Goal: Information Seeking & Learning: Learn about a topic

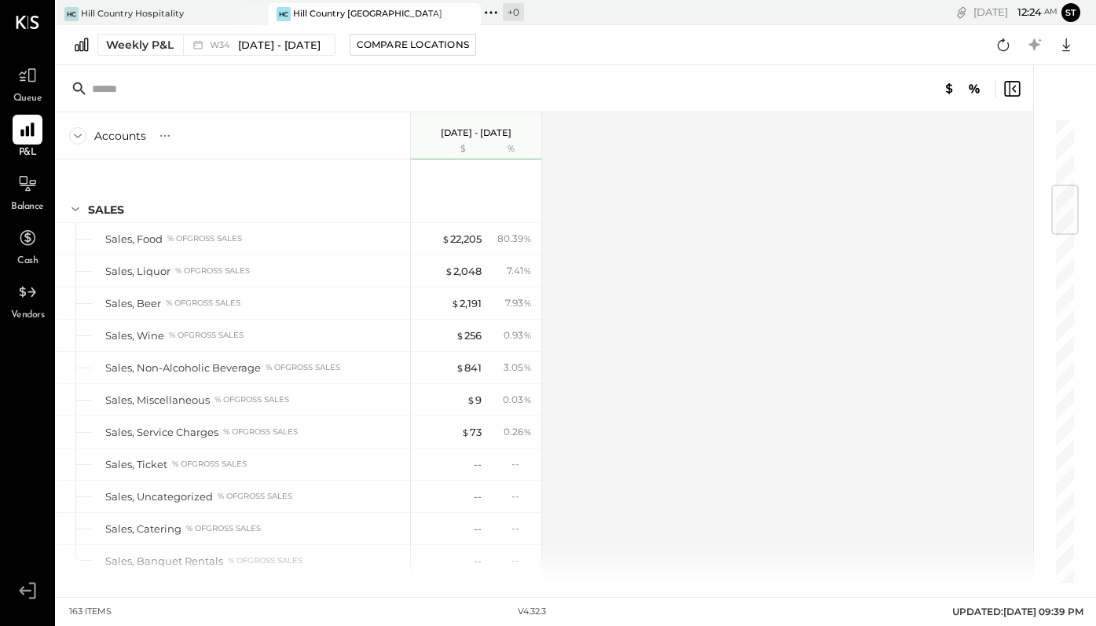
scroll to position [567, 0]
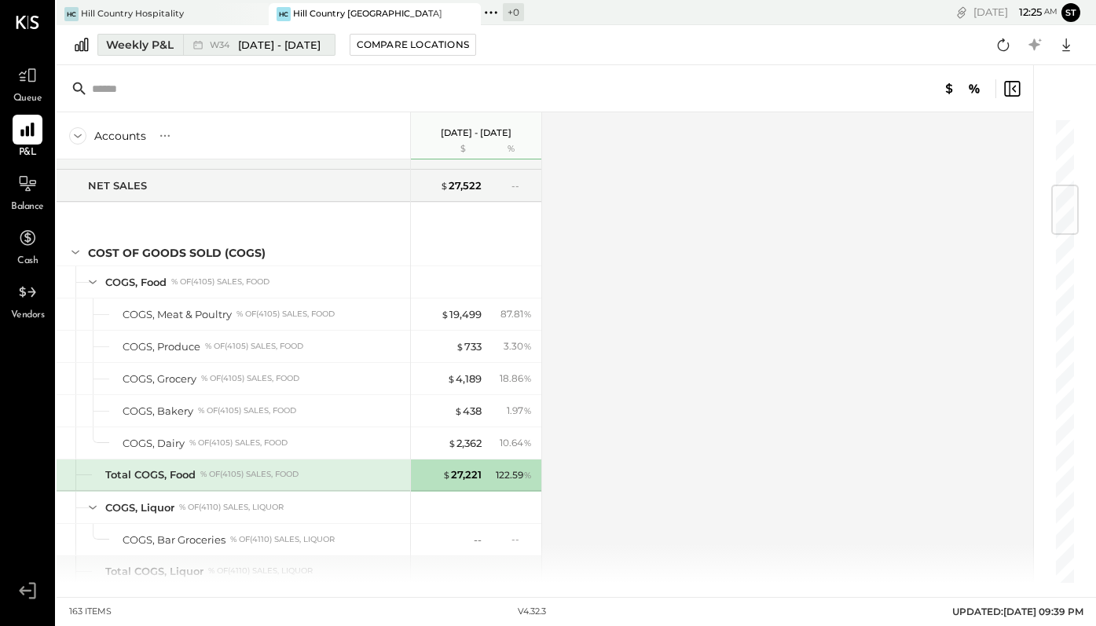
click at [169, 51] on div "Weekly P&L" at bounding box center [140, 45] width 68 height 16
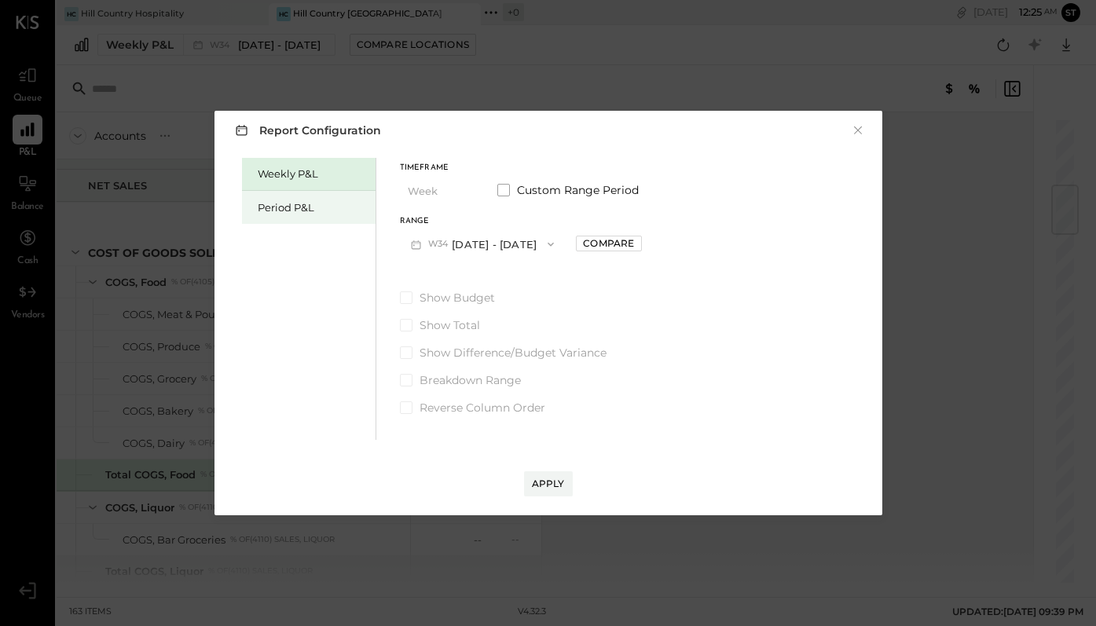
click at [247, 207] on div "Period P&L" at bounding box center [309, 207] width 134 height 33
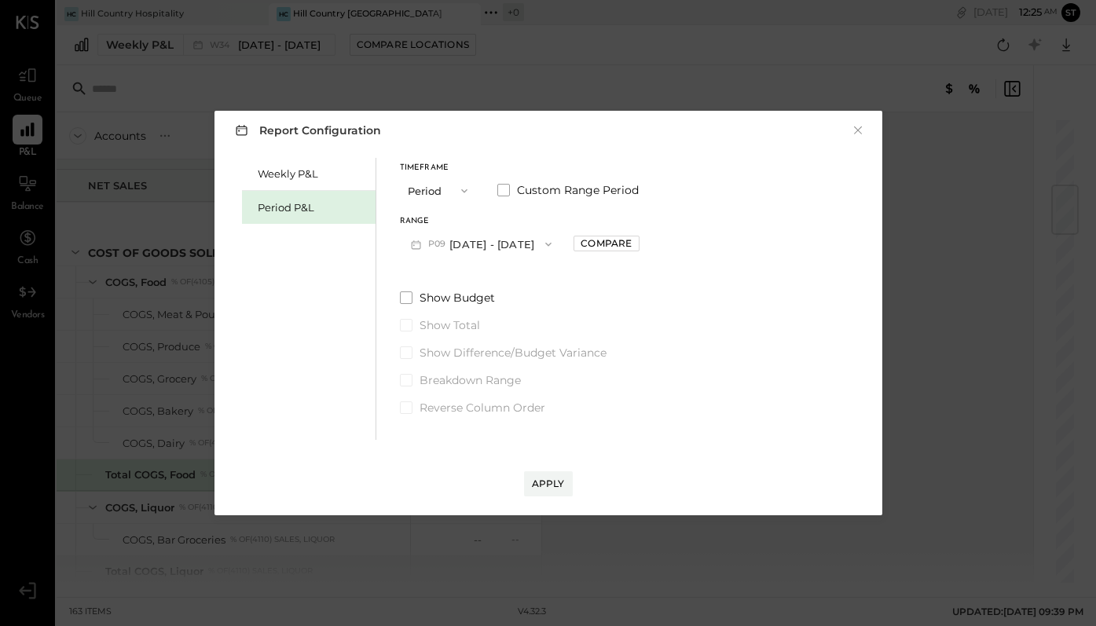
click at [506, 243] on button "P09 [DATE] - [DATE]" at bounding box center [481, 243] width 163 height 29
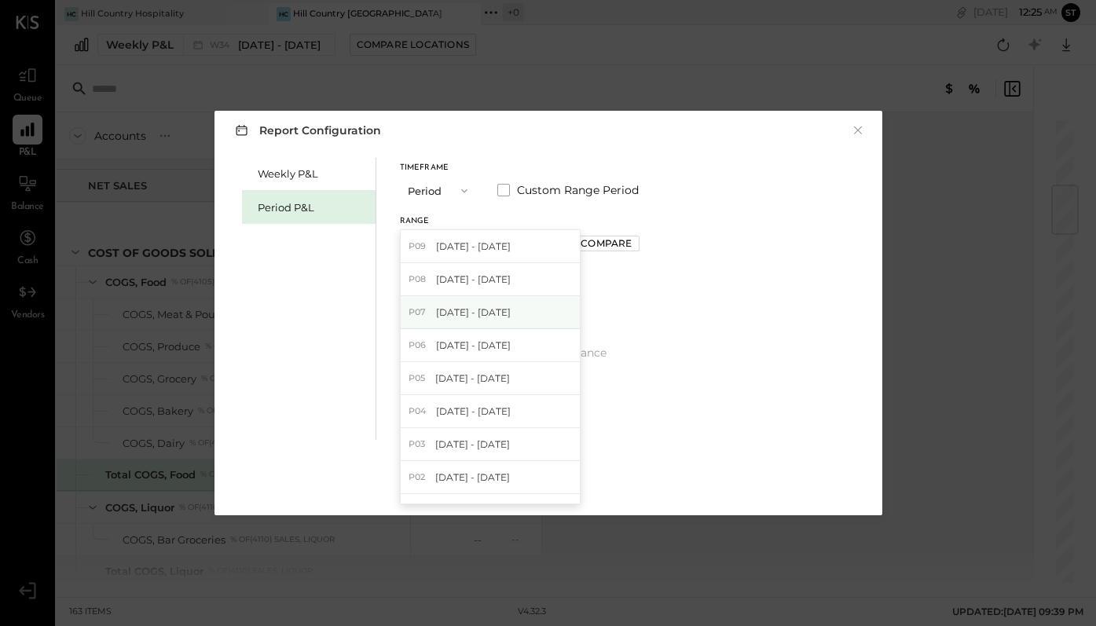
click at [482, 317] on span "[DATE] - [DATE]" at bounding box center [473, 312] width 75 height 13
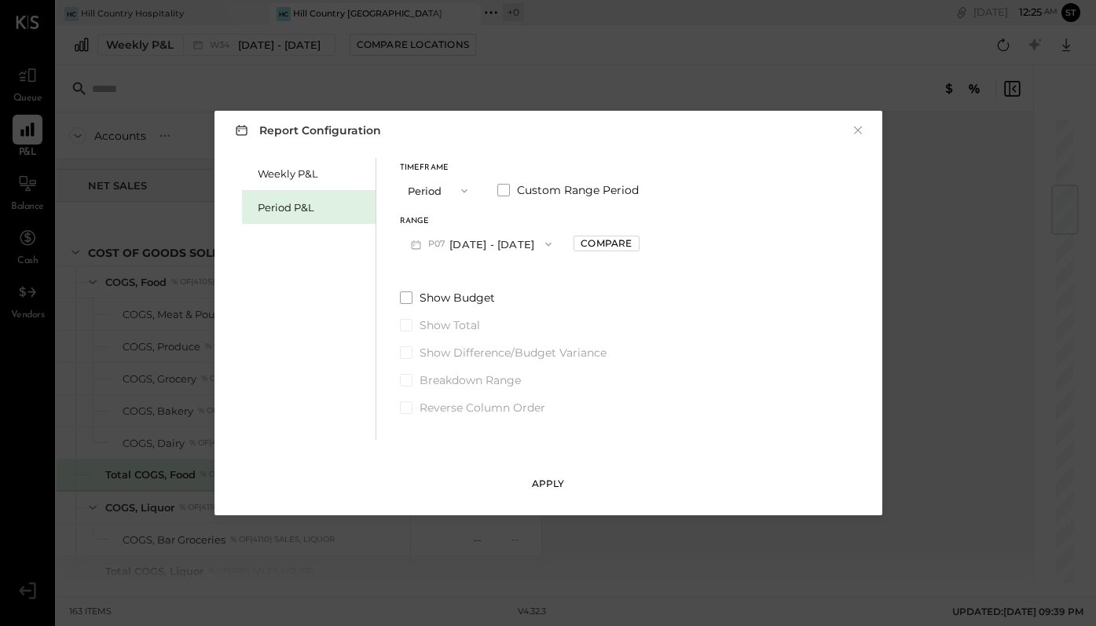
click at [555, 482] on div "Apply" at bounding box center [548, 483] width 33 height 13
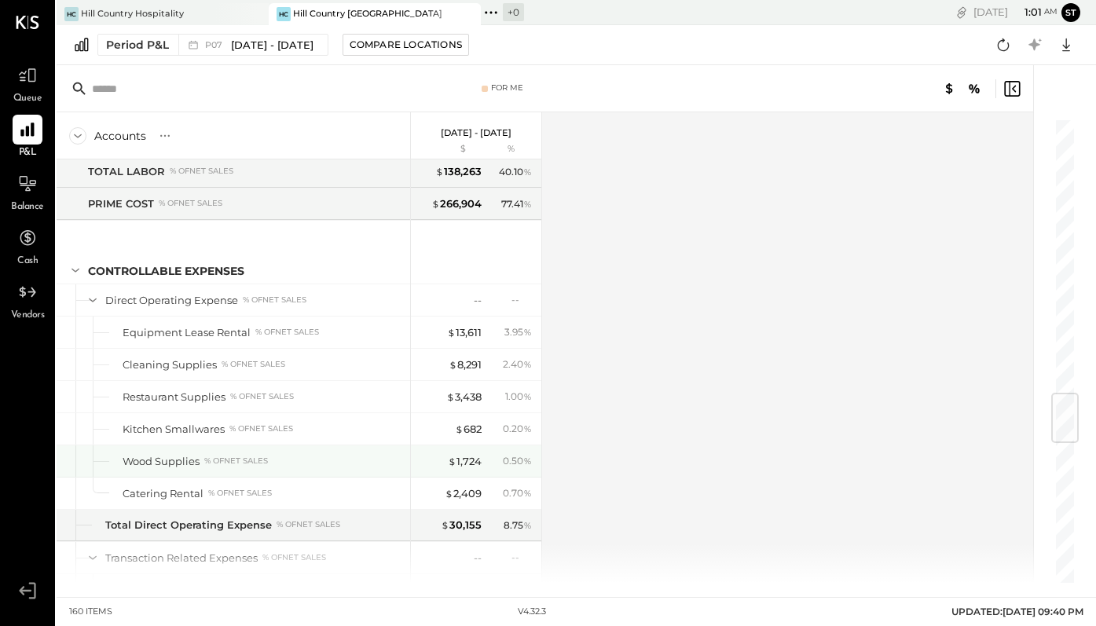
scroll to position [2321, 0]
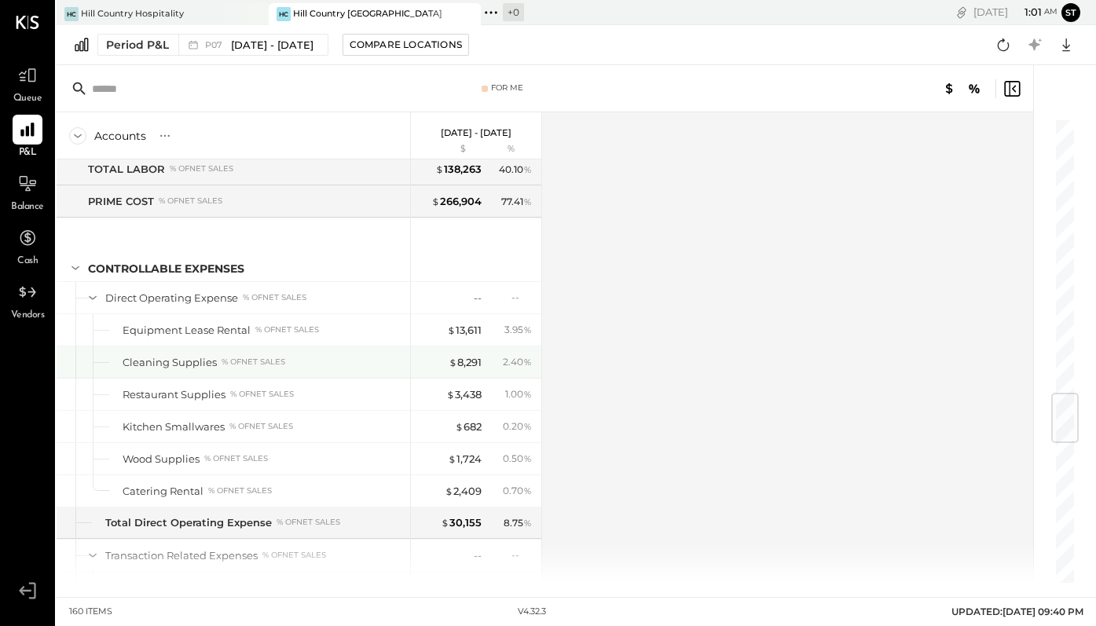
click at [258, 353] on div "Cleaning Supplies % of NET SALES" at bounding box center [233, 361] width 353 height 31
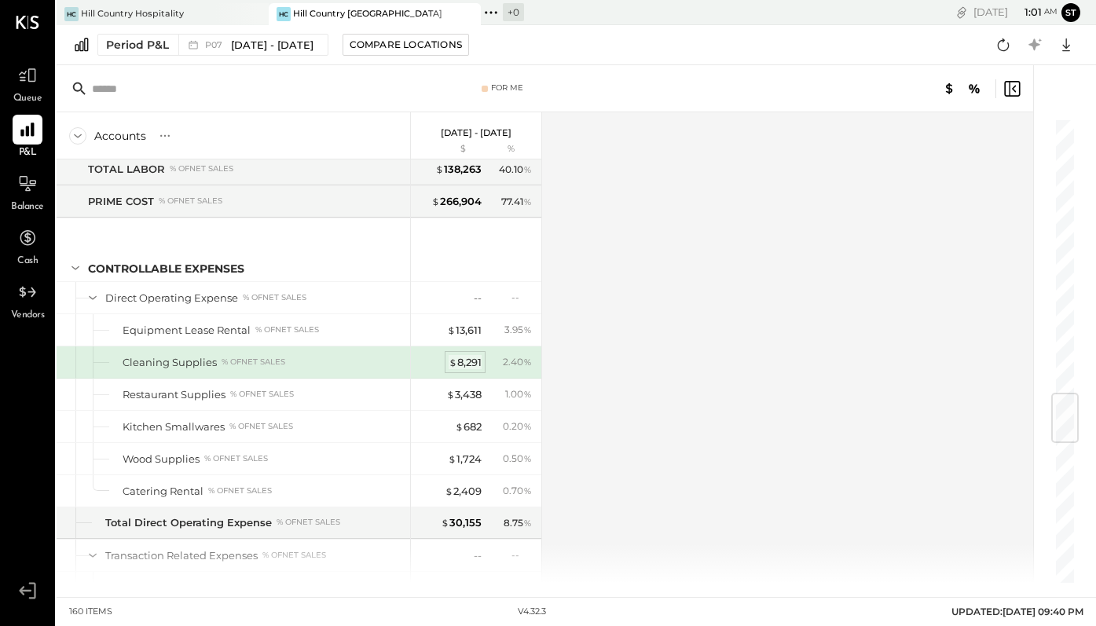
click at [475, 363] on div "$ 8,291" at bounding box center [464, 362] width 33 height 15
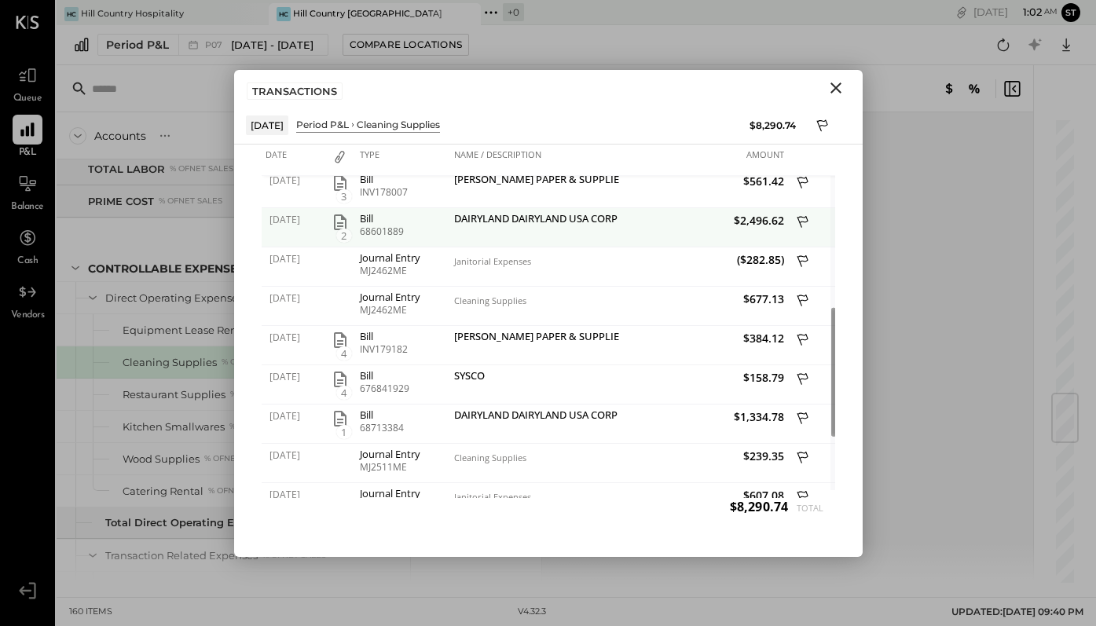
click at [346, 220] on icon "button" at bounding box center [340, 222] width 13 height 16
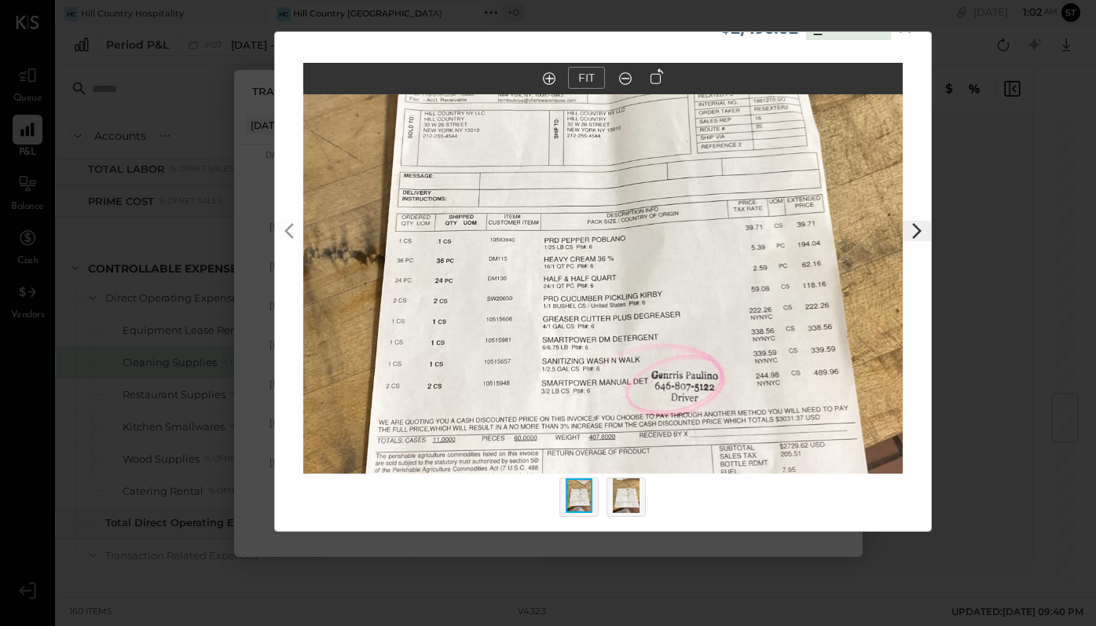
scroll to position [38, 0]
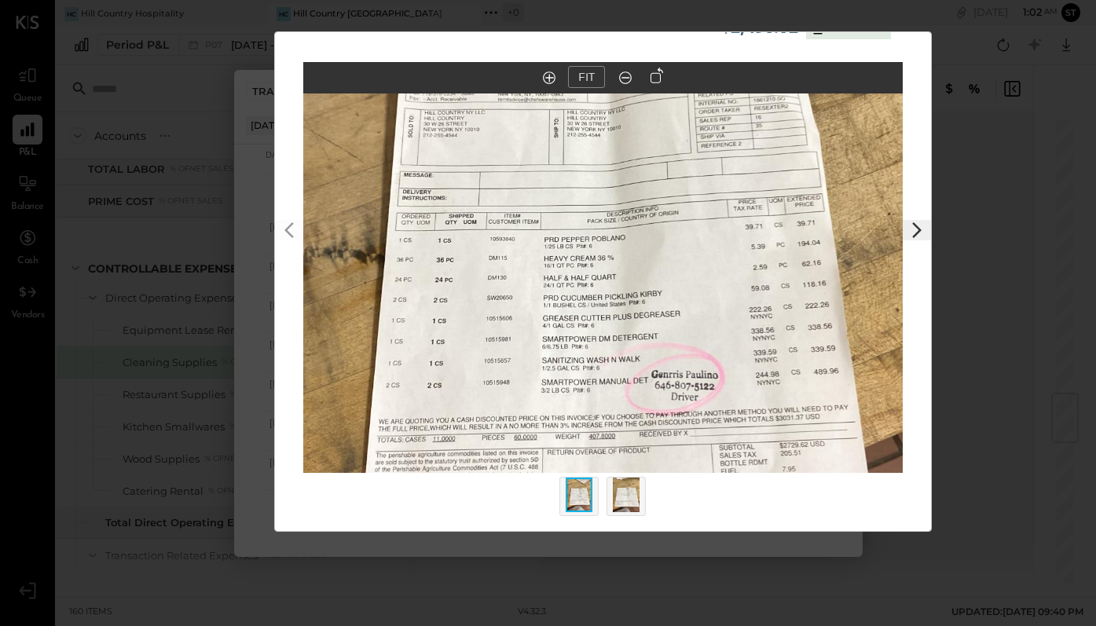
click at [915, 229] on icon at bounding box center [916, 230] width 19 height 19
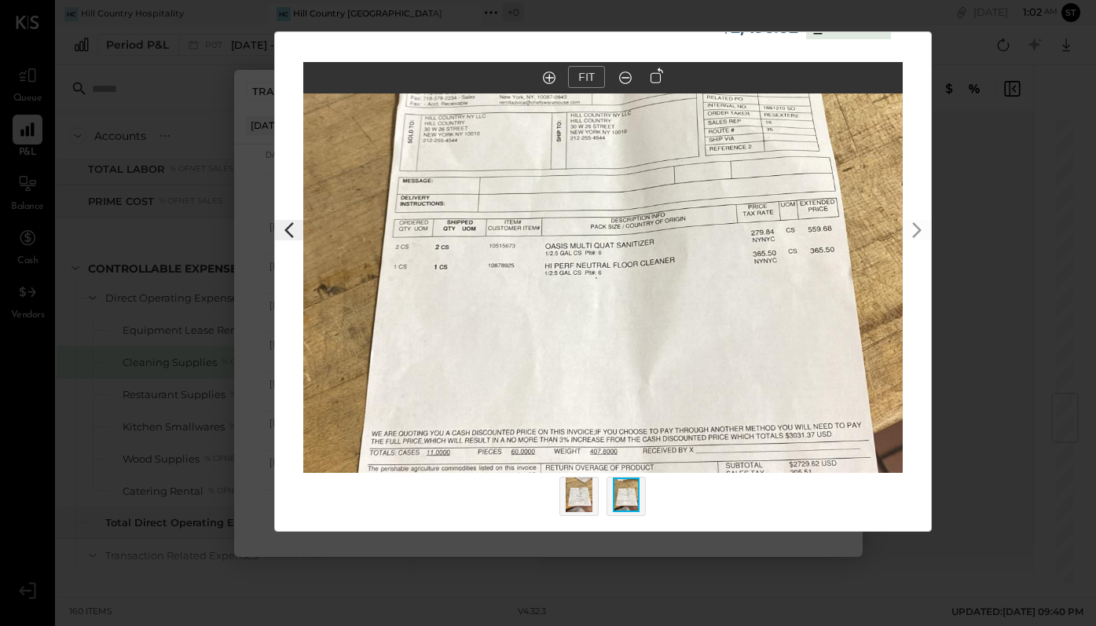
click at [295, 236] on icon at bounding box center [289, 230] width 19 height 19
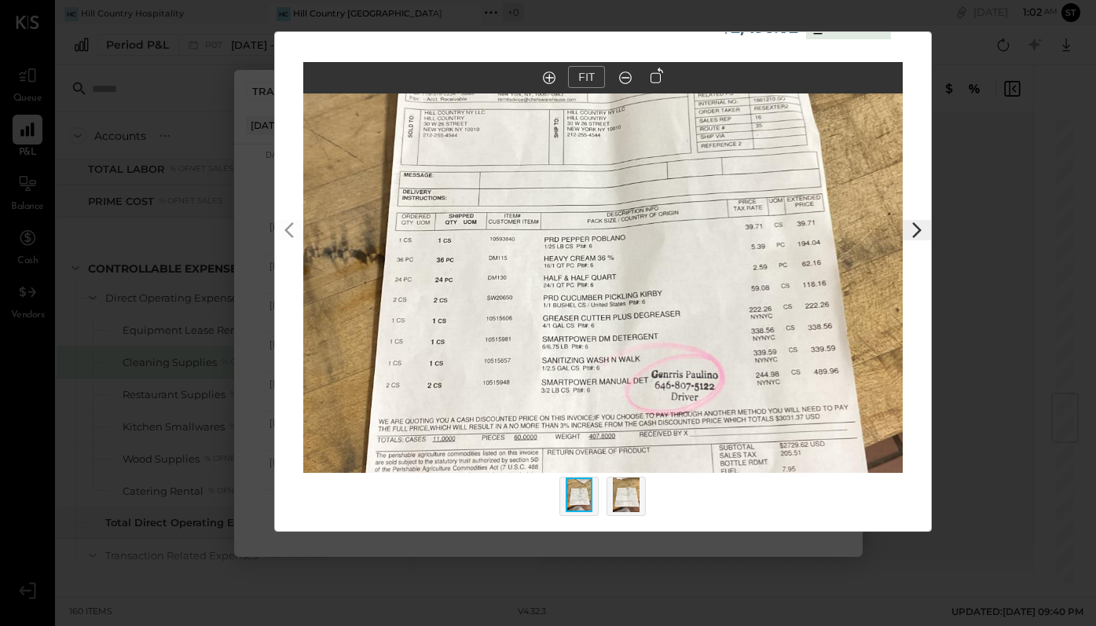
click at [232, 348] on div "$2,496.62 Download Cleaning Supplies DAIRYLAND DAIRYLAND [GEOGRAPHIC_DATA] CORP…" at bounding box center [548, 313] width 1096 height 626
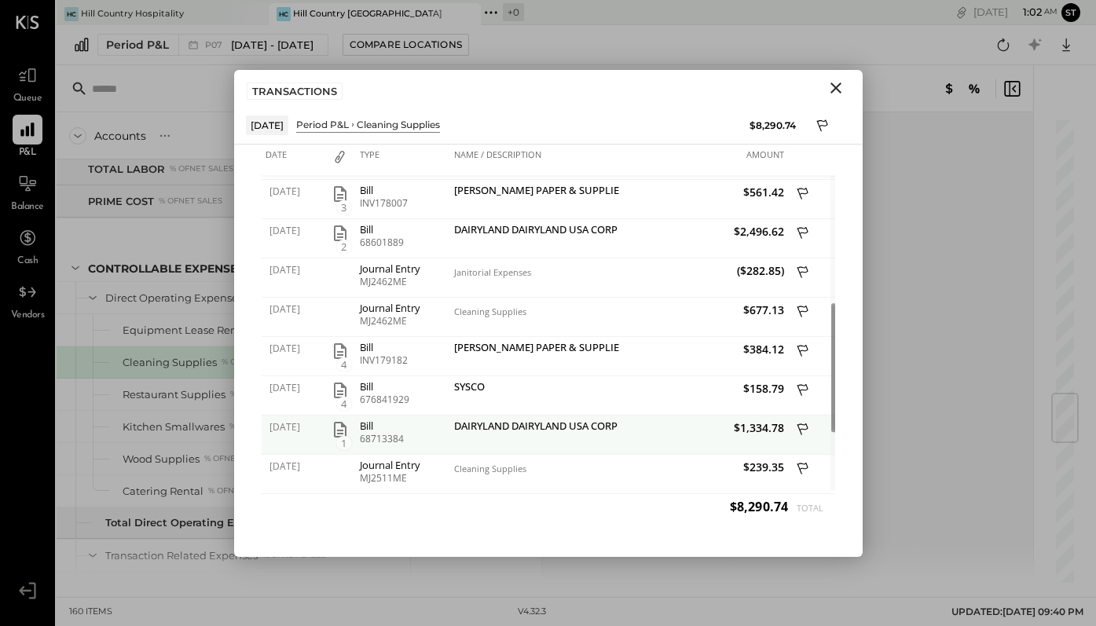
click at [340, 430] on icon "button" at bounding box center [340, 429] width 19 height 19
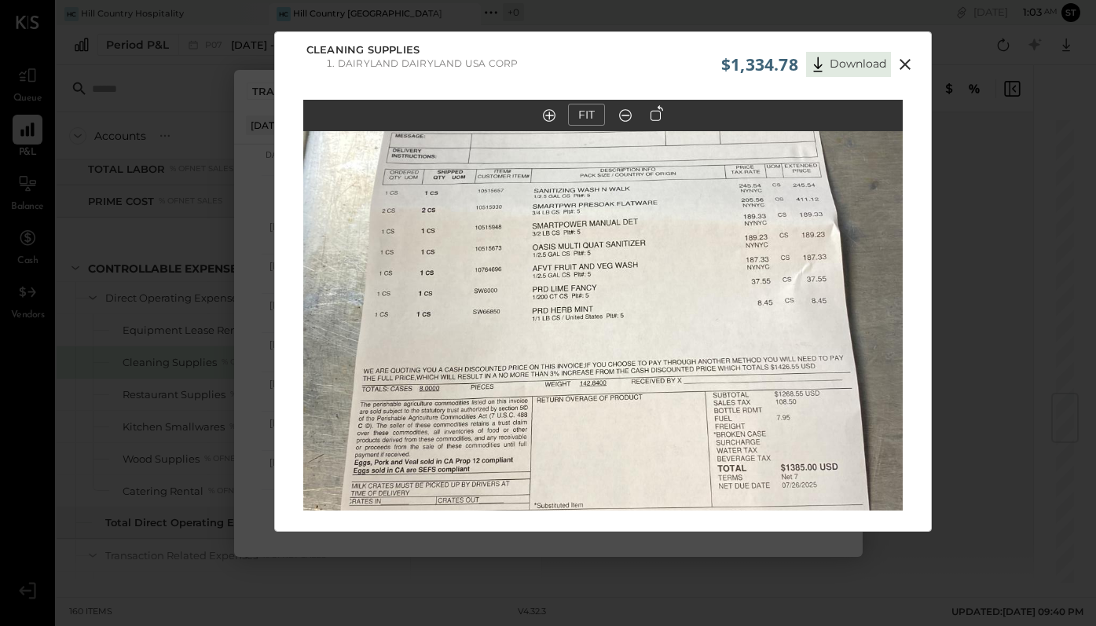
click at [994, 156] on div "$1,334.78 Download Cleaning Supplies DAIRYLAND DAIRYLAND [GEOGRAPHIC_DATA] CORP…" at bounding box center [548, 313] width 1096 height 626
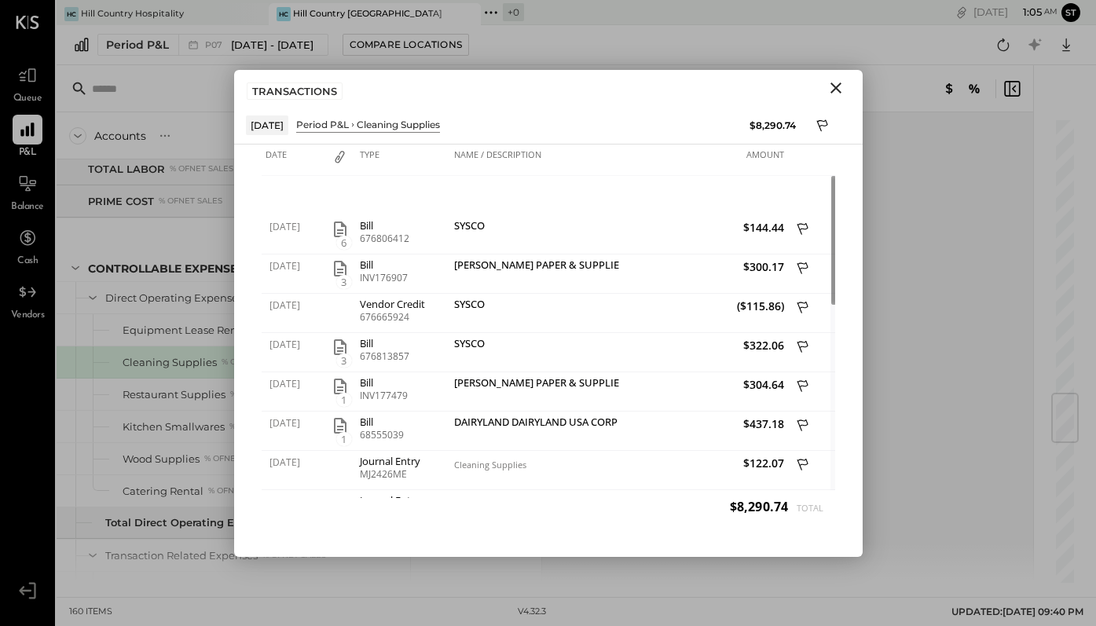
click at [833, 88] on icon "Close" at bounding box center [835, 87] width 11 height 11
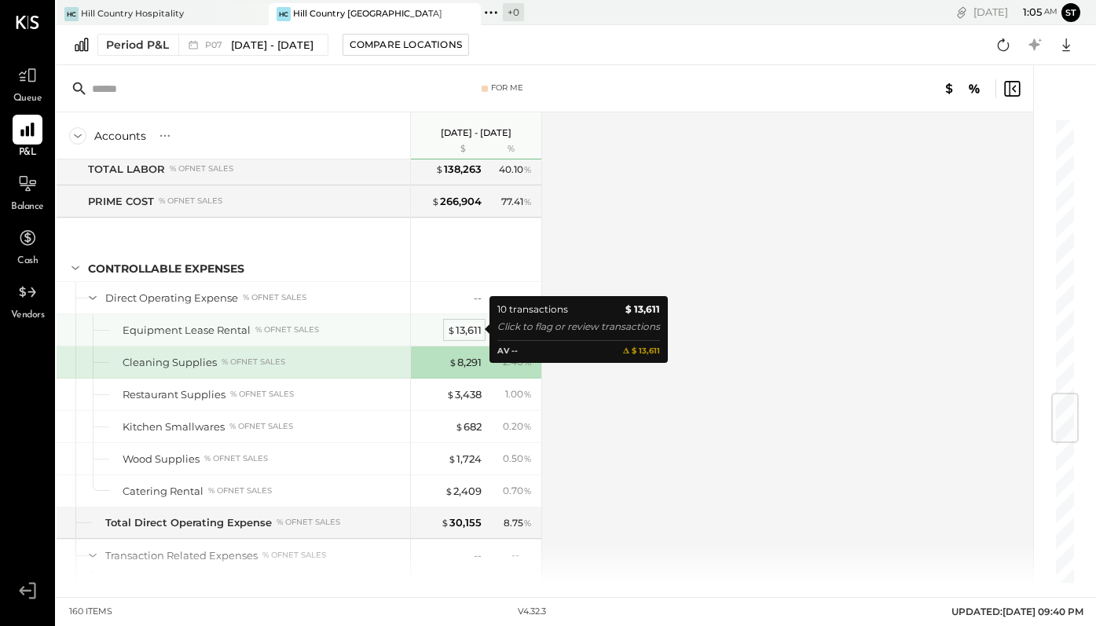
click at [461, 329] on div "$ 13,611" at bounding box center [464, 330] width 35 height 15
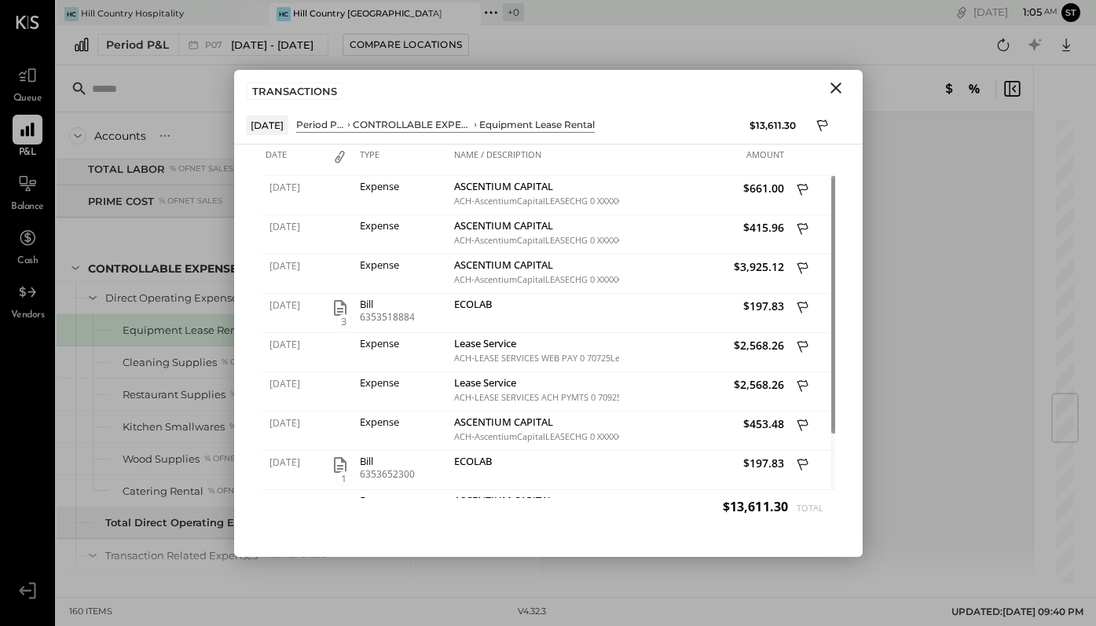
click at [833, 89] on icon "Close" at bounding box center [835, 87] width 11 height 11
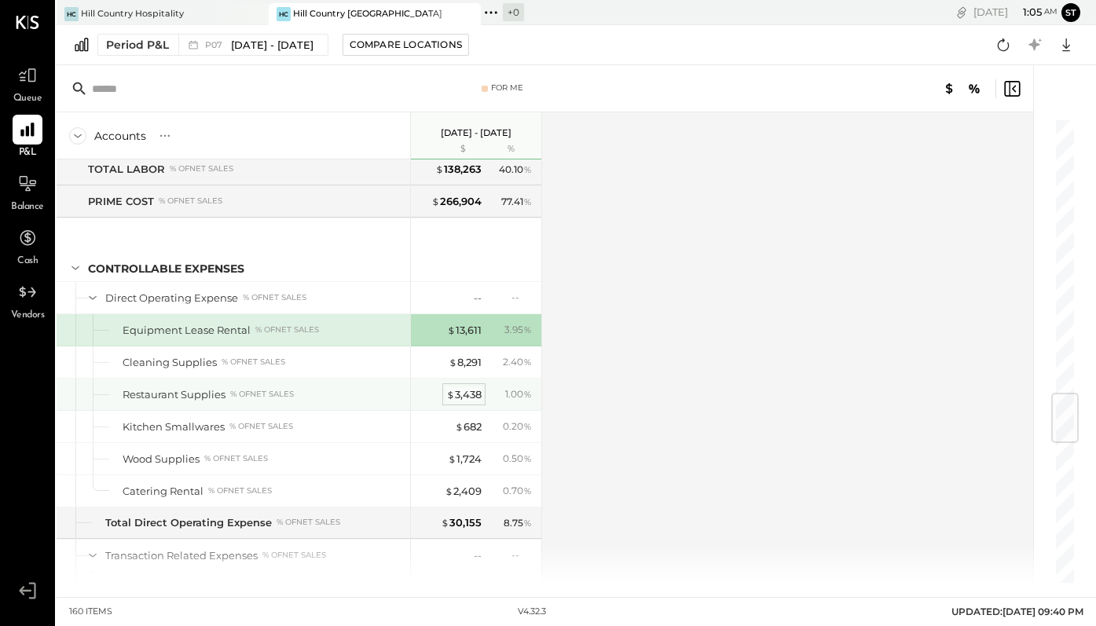
click at [474, 397] on div "$ 3,438" at bounding box center [463, 394] width 35 height 15
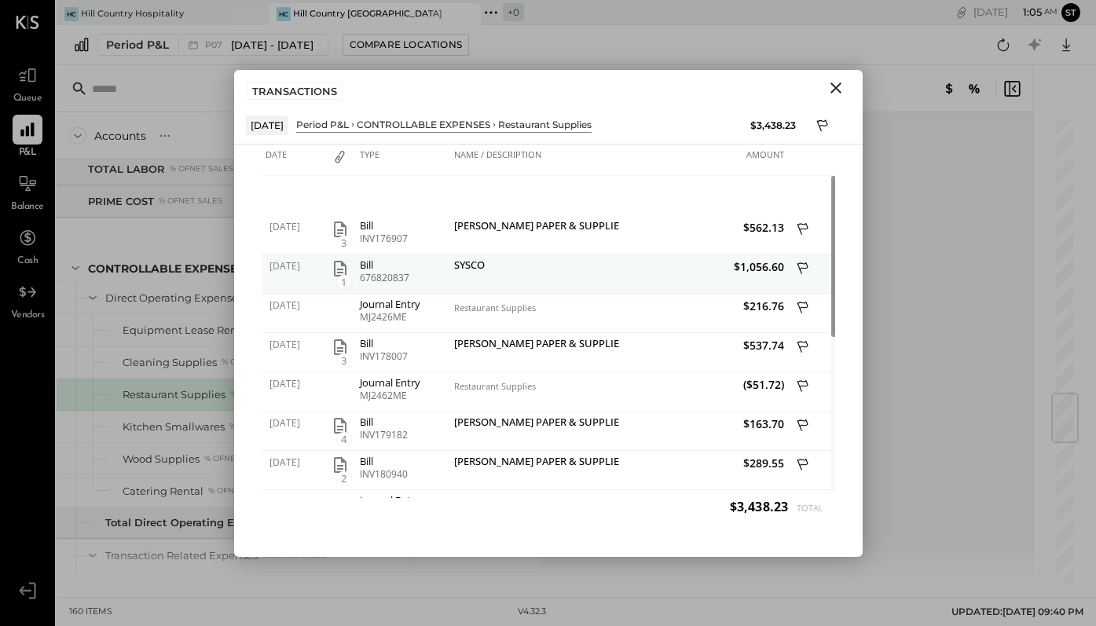
click at [345, 265] on icon "button" at bounding box center [340, 269] width 13 height 16
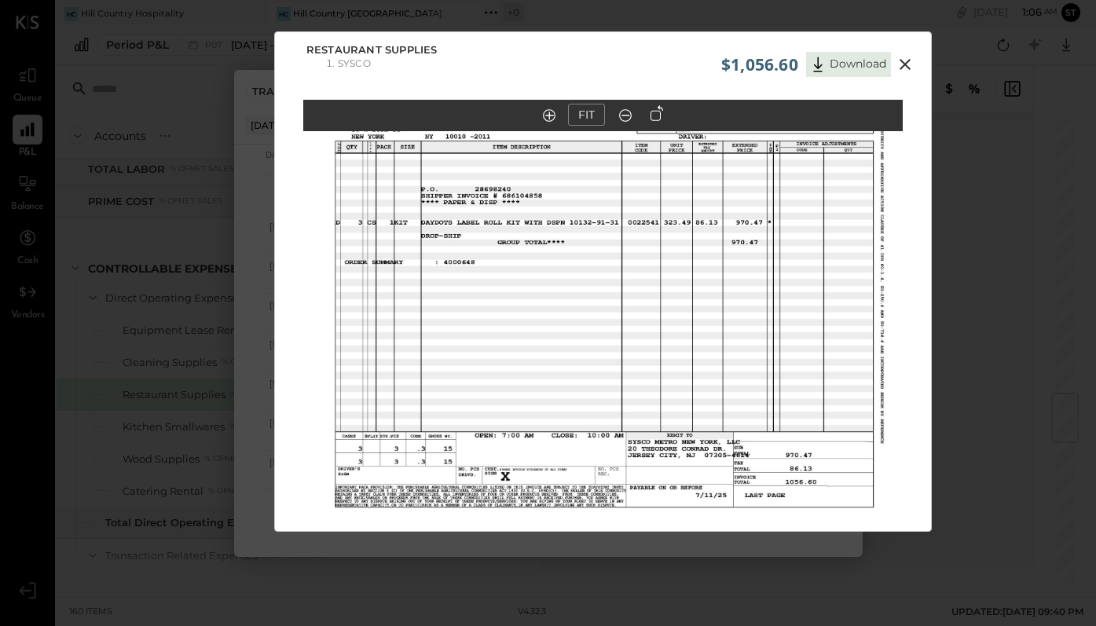
click at [904, 66] on icon at bounding box center [904, 64] width 11 height 11
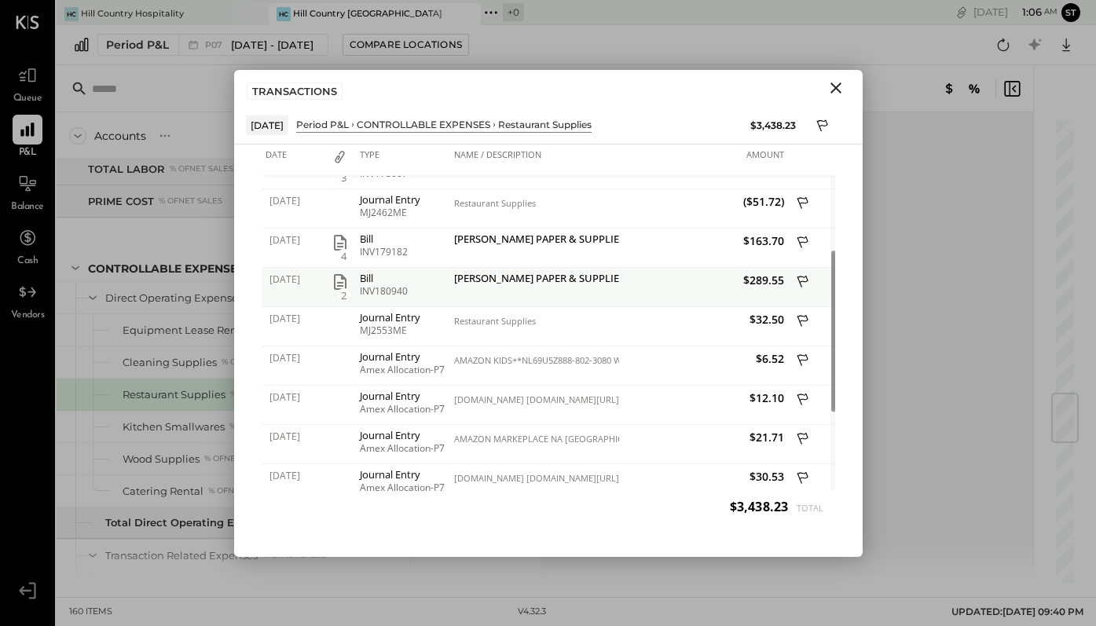
click at [345, 288] on span "2" at bounding box center [344, 295] width 16 height 14
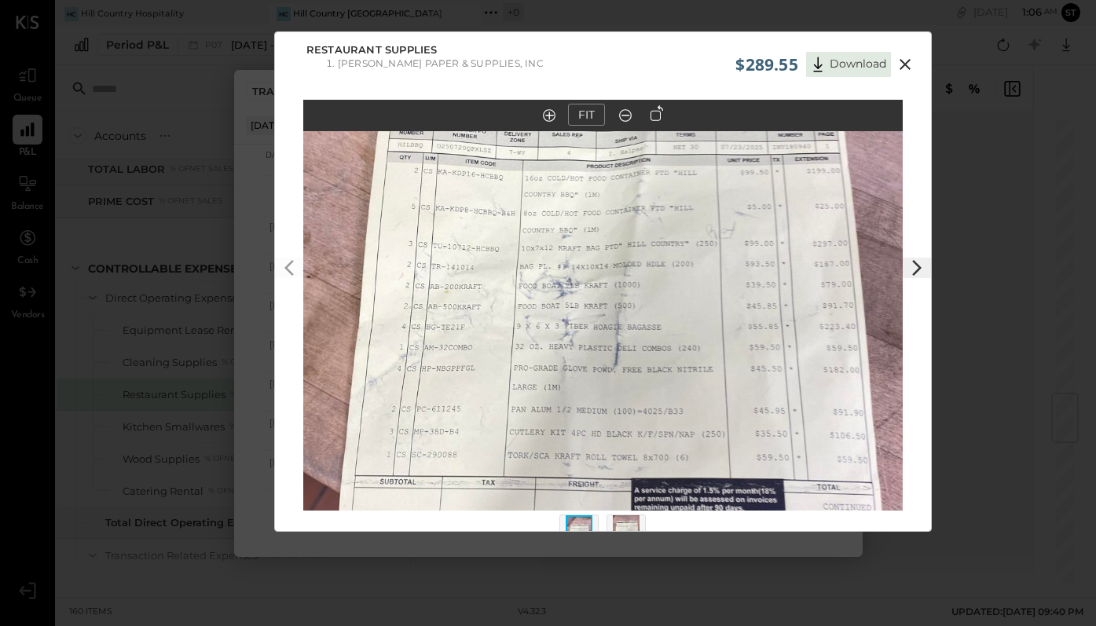
click at [900, 63] on icon at bounding box center [904, 64] width 19 height 19
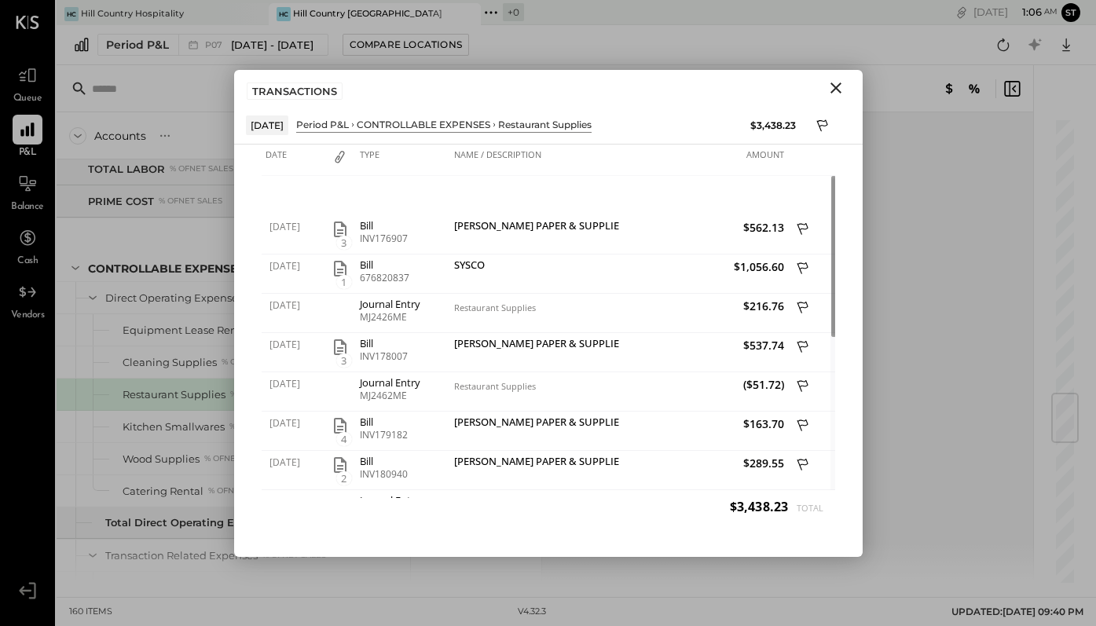
click at [834, 93] on icon "Close" at bounding box center [835, 88] width 19 height 19
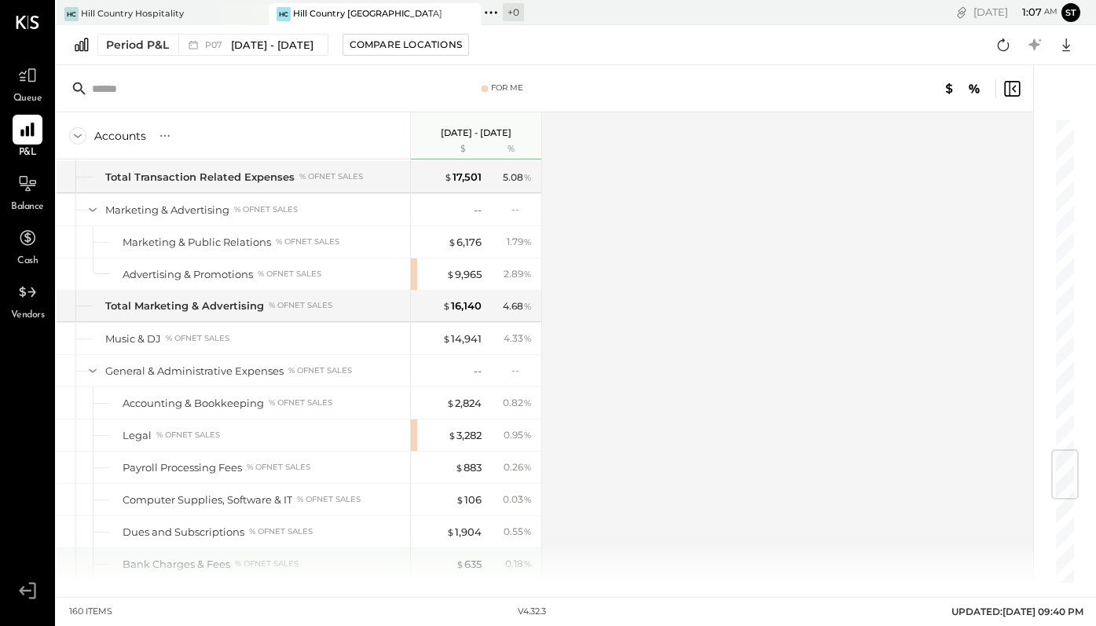
scroll to position [2798, 0]
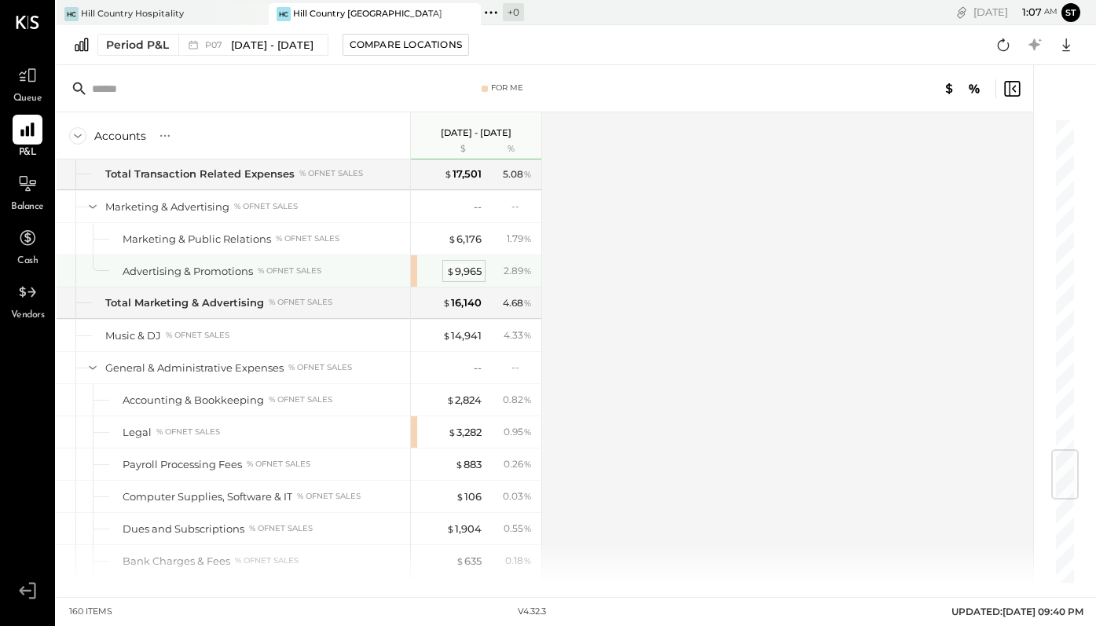
click at [481, 269] on div "$ 9,965" at bounding box center [463, 271] width 35 height 15
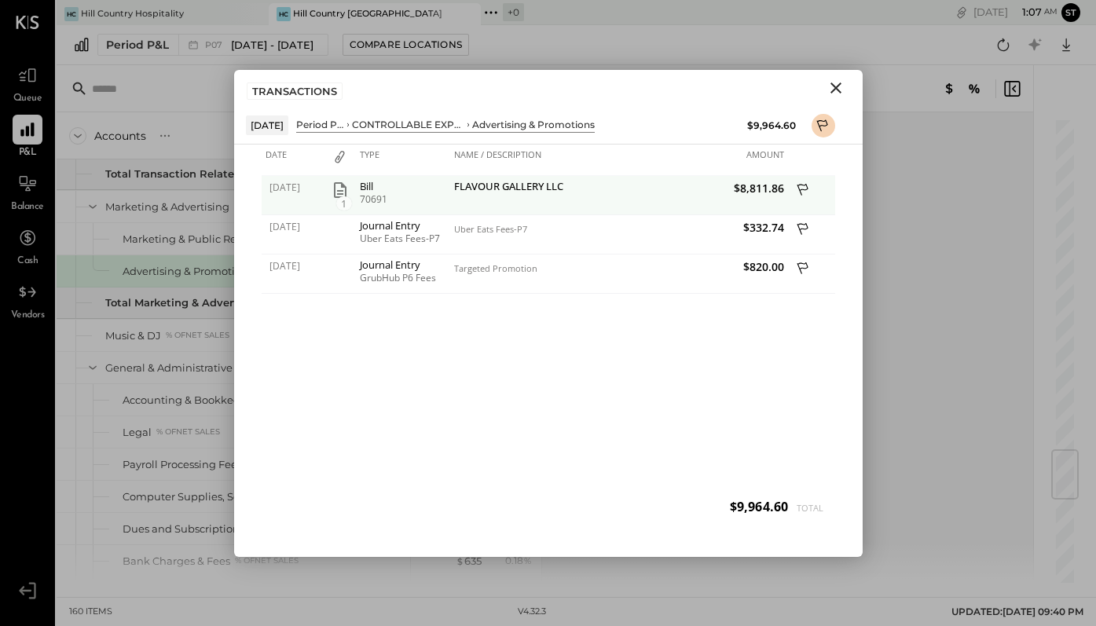
click at [342, 187] on icon "button" at bounding box center [340, 190] width 13 height 16
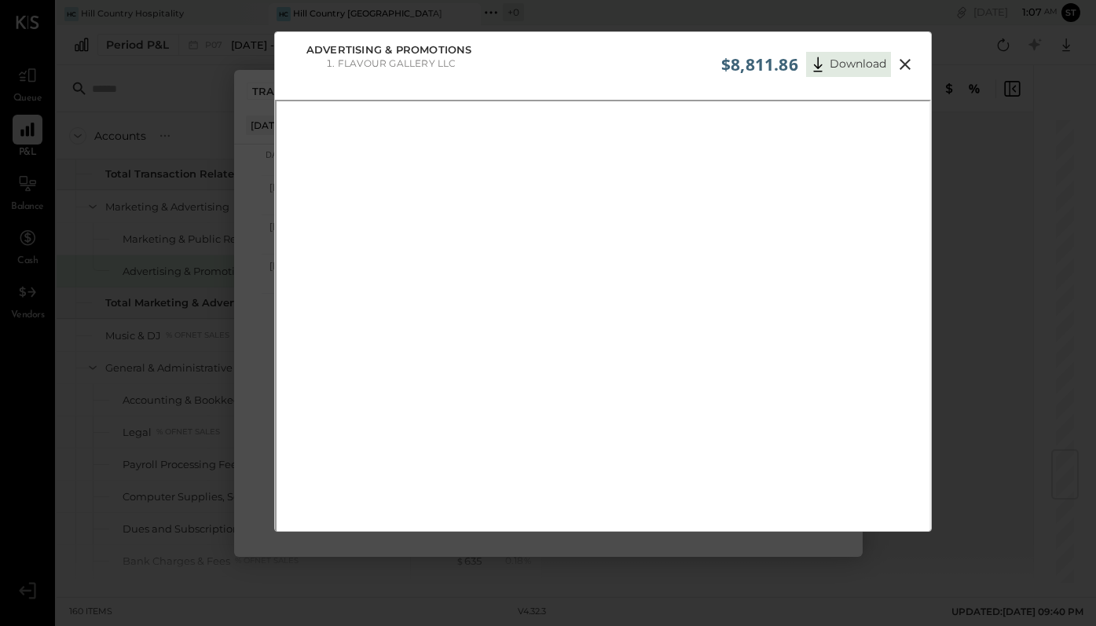
click at [902, 61] on icon at bounding box center [904, 64] width 19 height 19
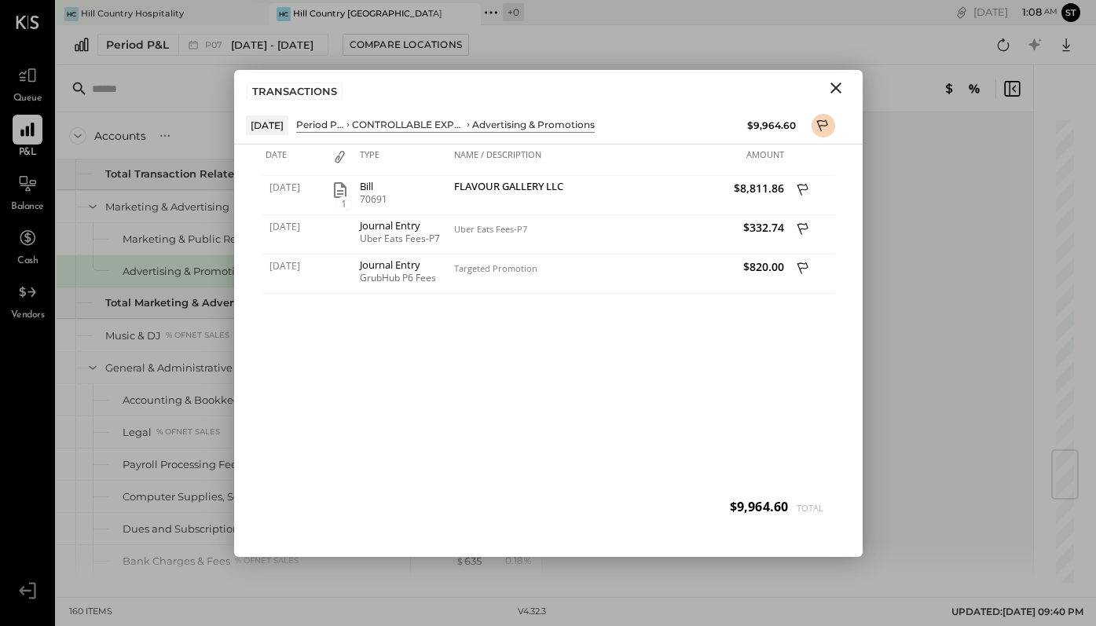
click at [835, 85] on icon "Close" at bounding box center [835, 88] width 19 height 19
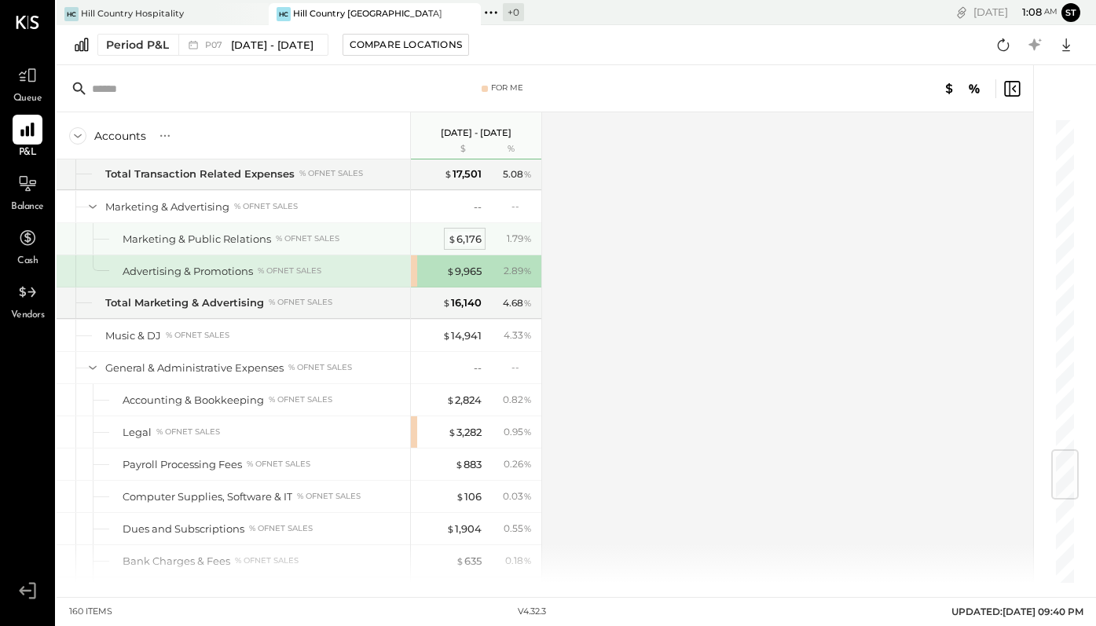
click at [459, 232] on div "$ 6,176" at bounding box center [465, 239] width 34 height 15
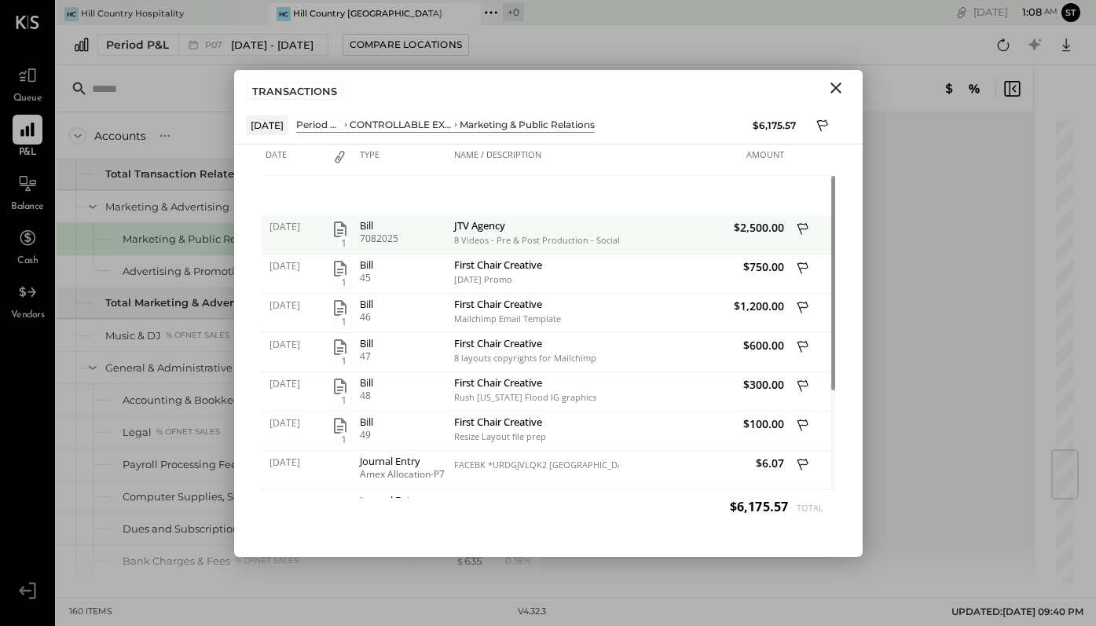
click at [342, 230] on icon "button" at bounding box center [340, 229] width 19 height 19
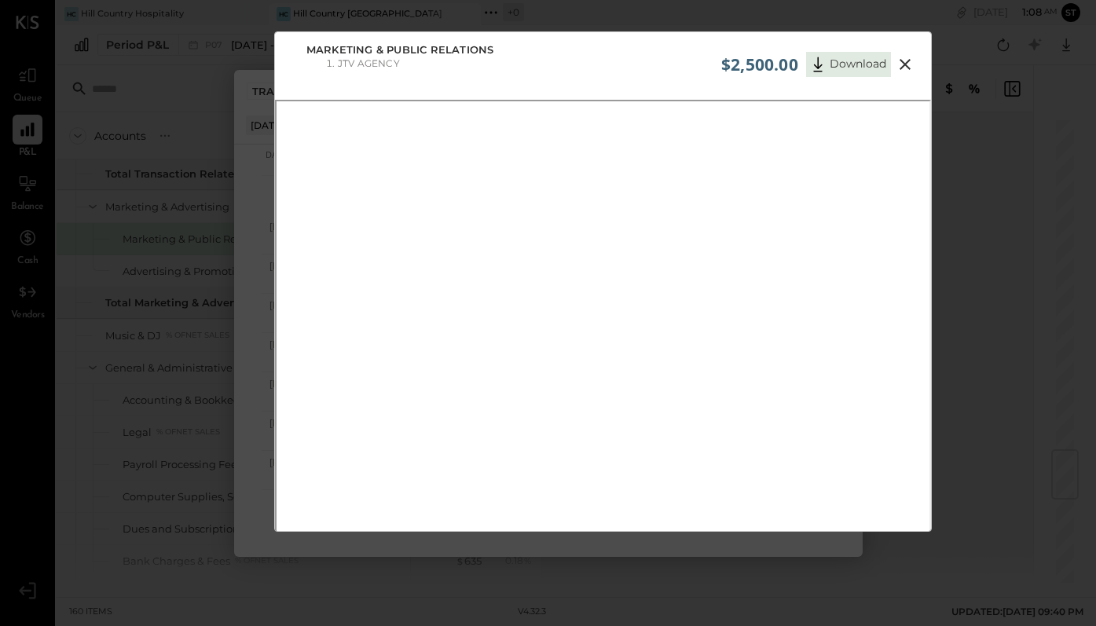
click at [903, 64] on icon at bounding box center [904, 64] width 11 height 11
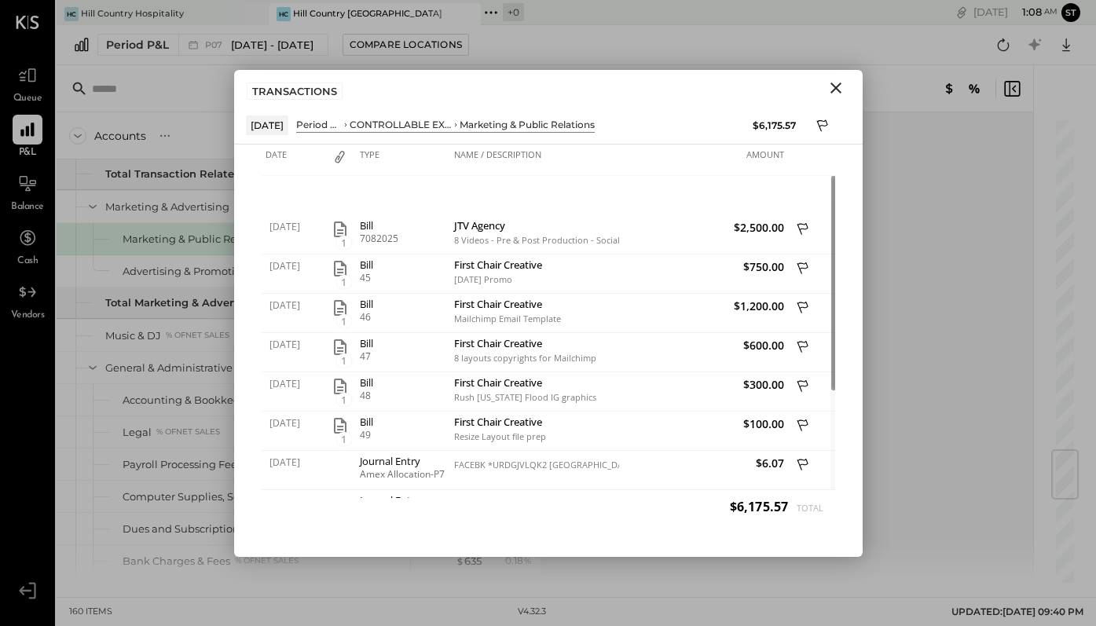
click at [834, 84] on icon "Close" at bounding box center [835, 88] width 19 height 19
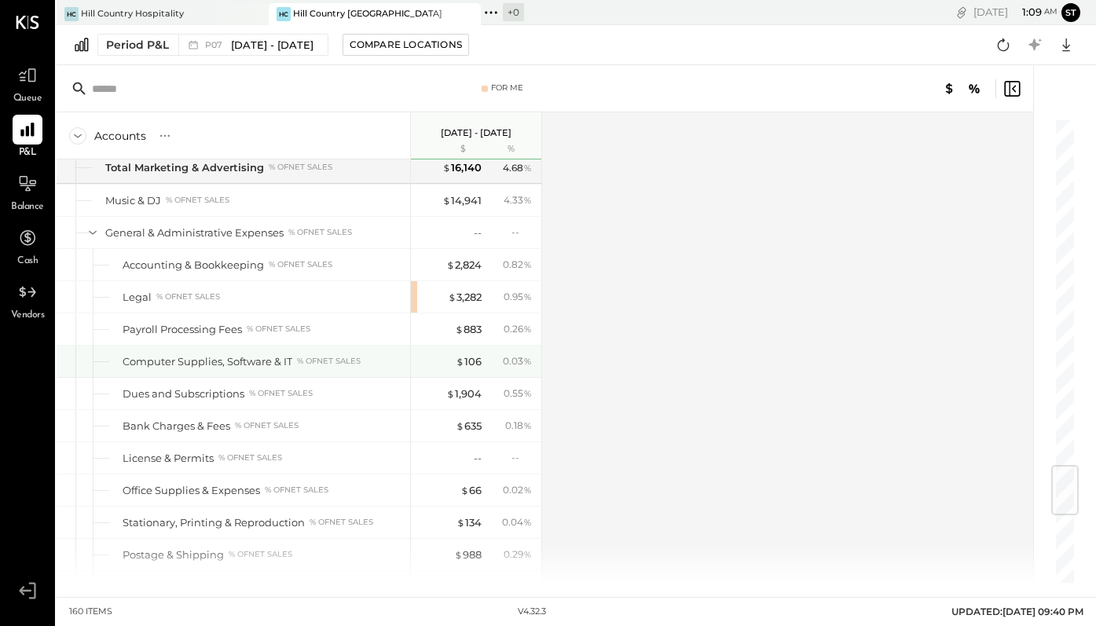
scroll to position [2936, 0]
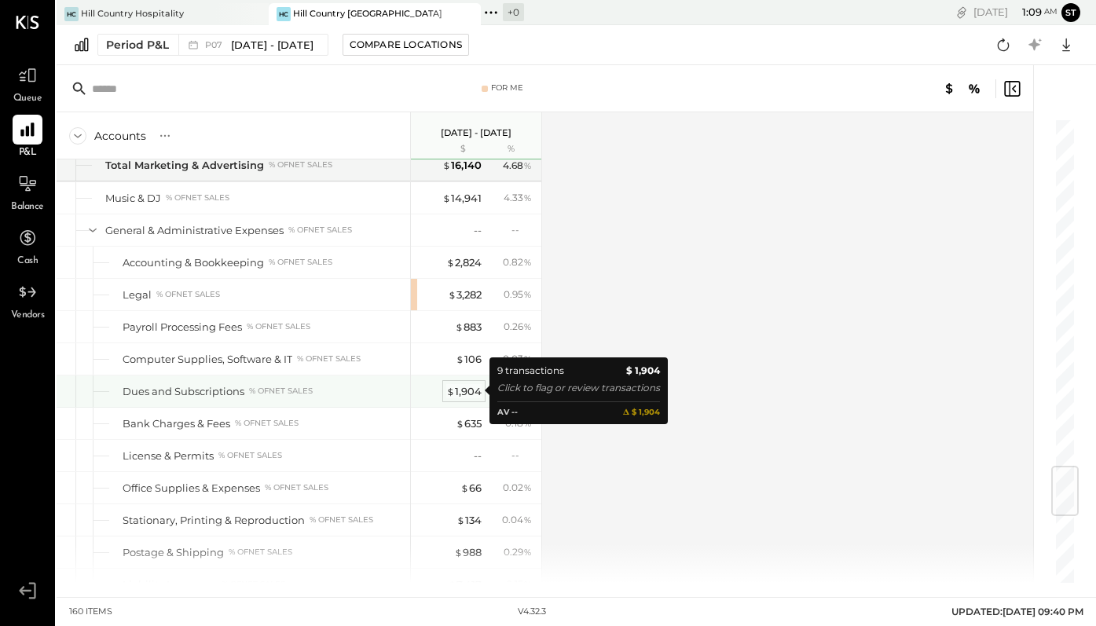
click at [457, 393] on div "$ 1,904" at bounding box center [463, 391] width 35 height 15
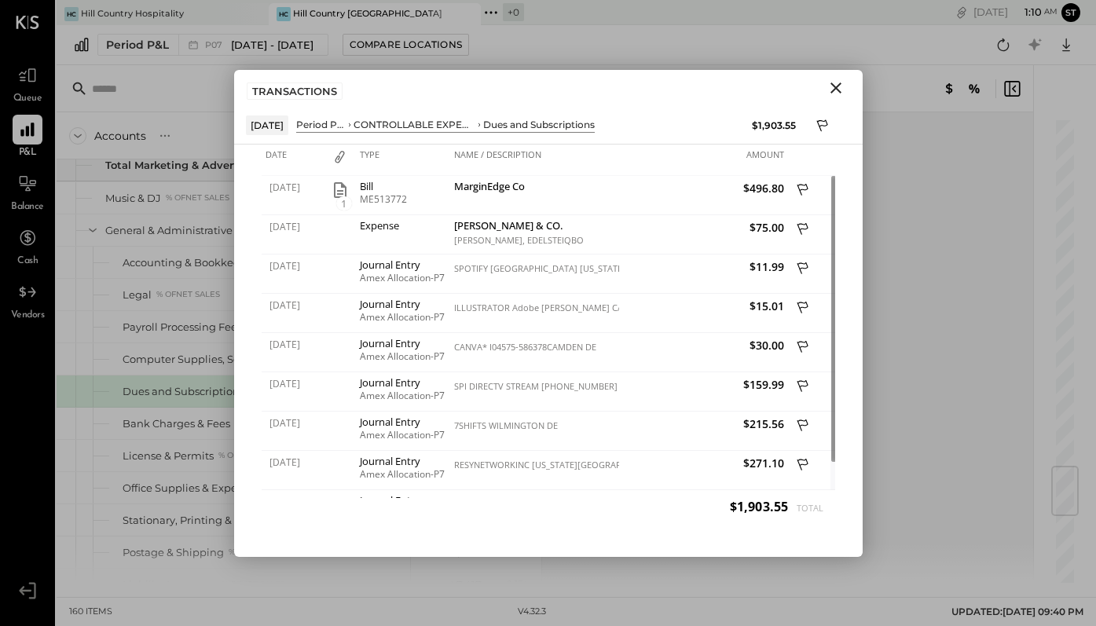
click at [840, 83] on icon "Close" at bounding box center [835, 87] width 11 height 11
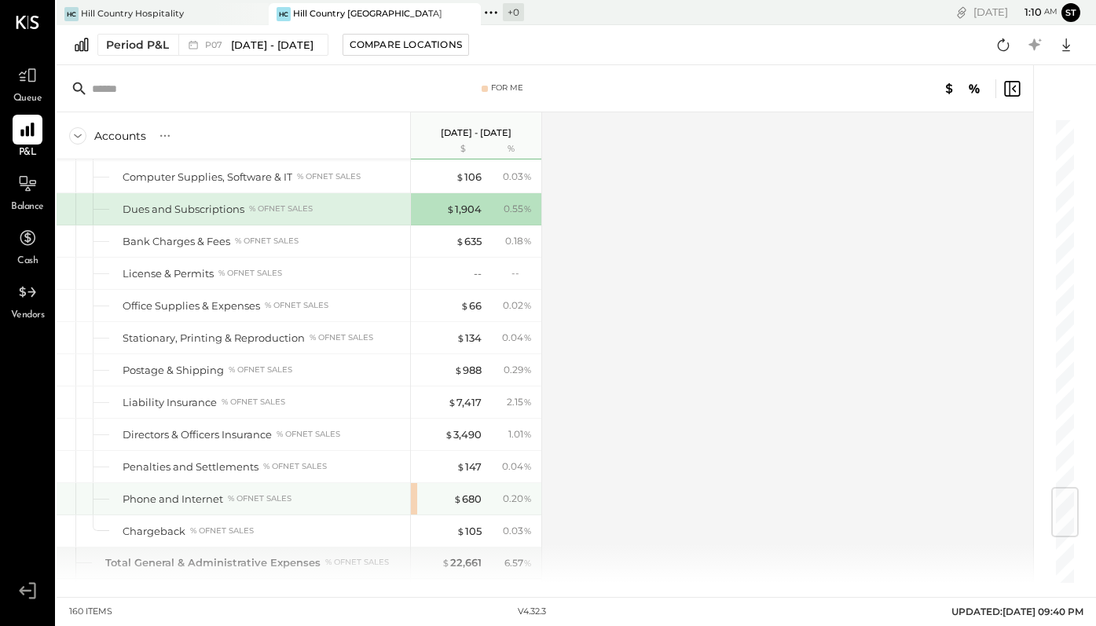
scroll to position [3120, 0]
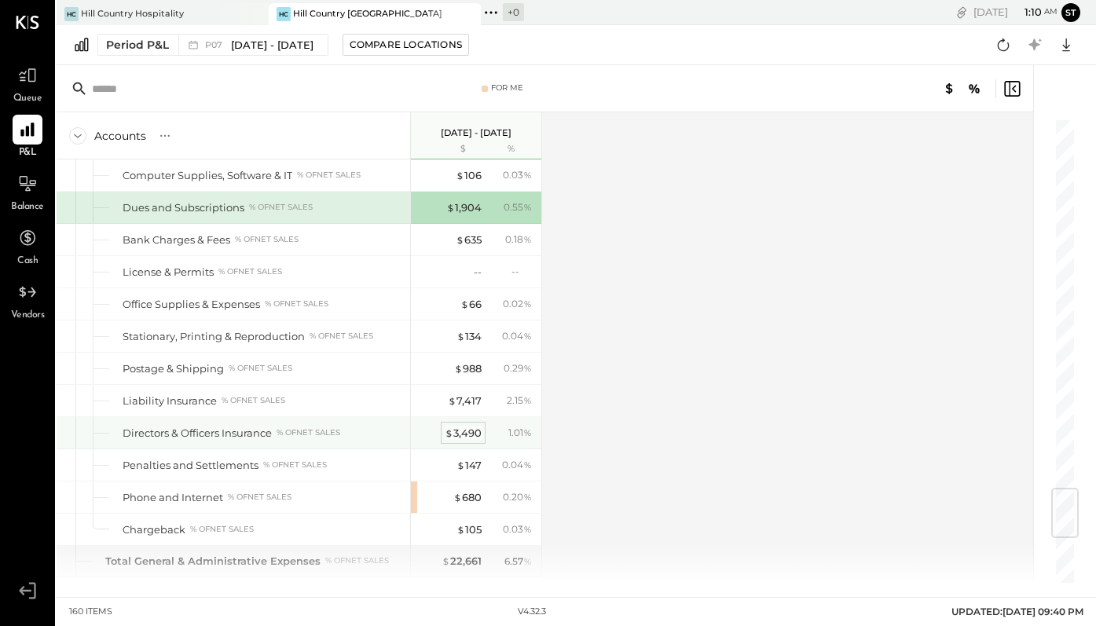
click at [450, 433] on span "$" at bounding box center [449, 432] width 9 height 13
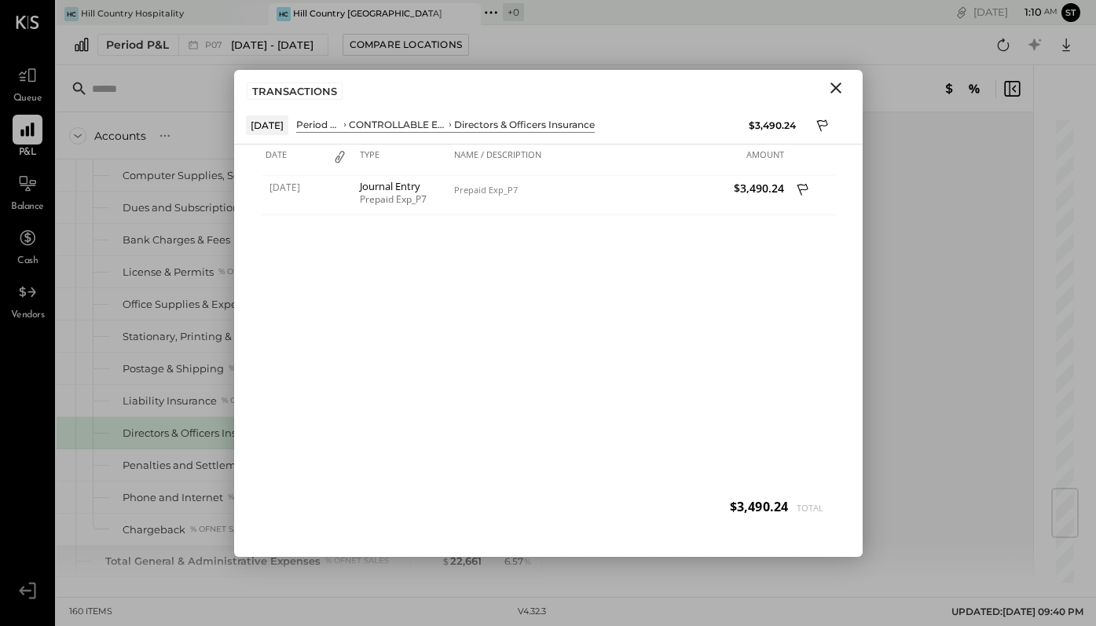
click at [831, 82] on icon "Close" at bounding box center [835, 87] width 11 height 11
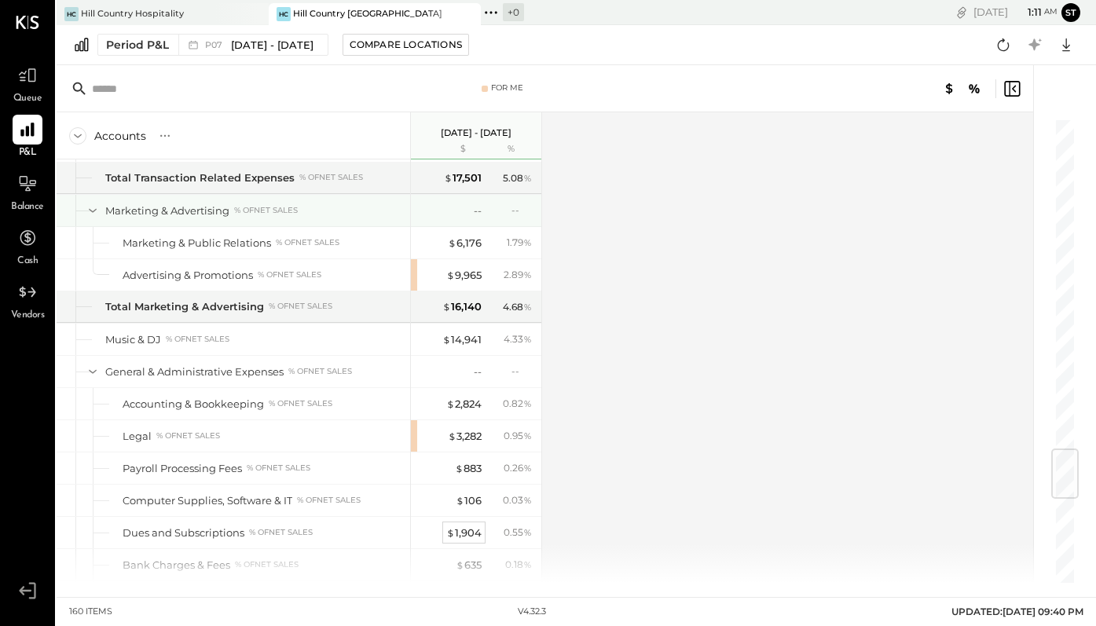
scroll to position [2790, 0]
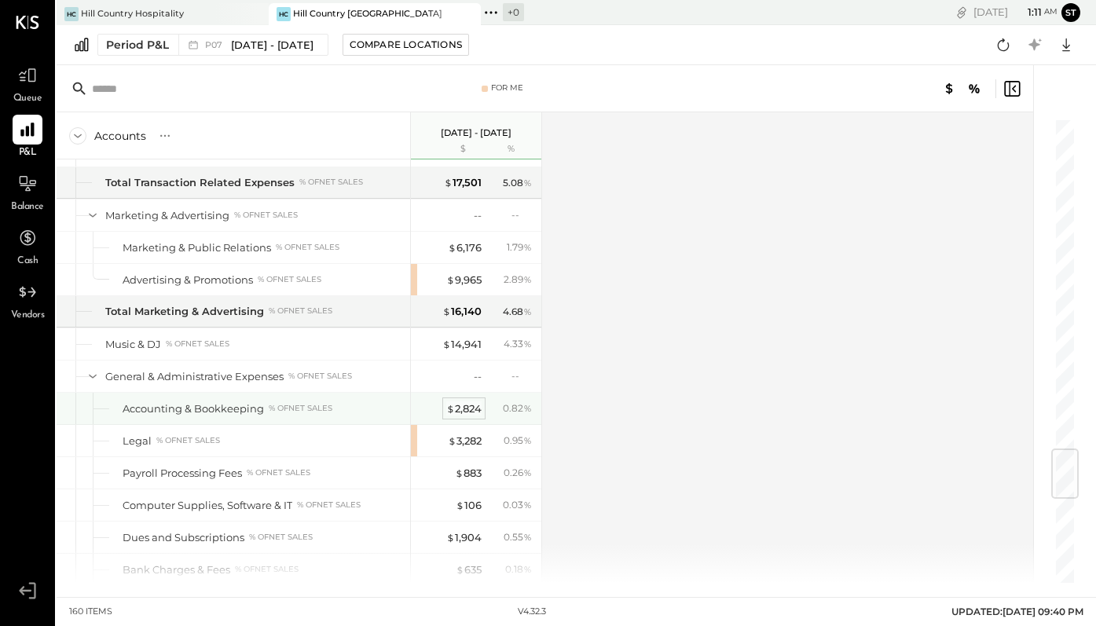
click at [460, 407] on div "$ 2,824" at bounding box center [463, 408] width 35 height 15
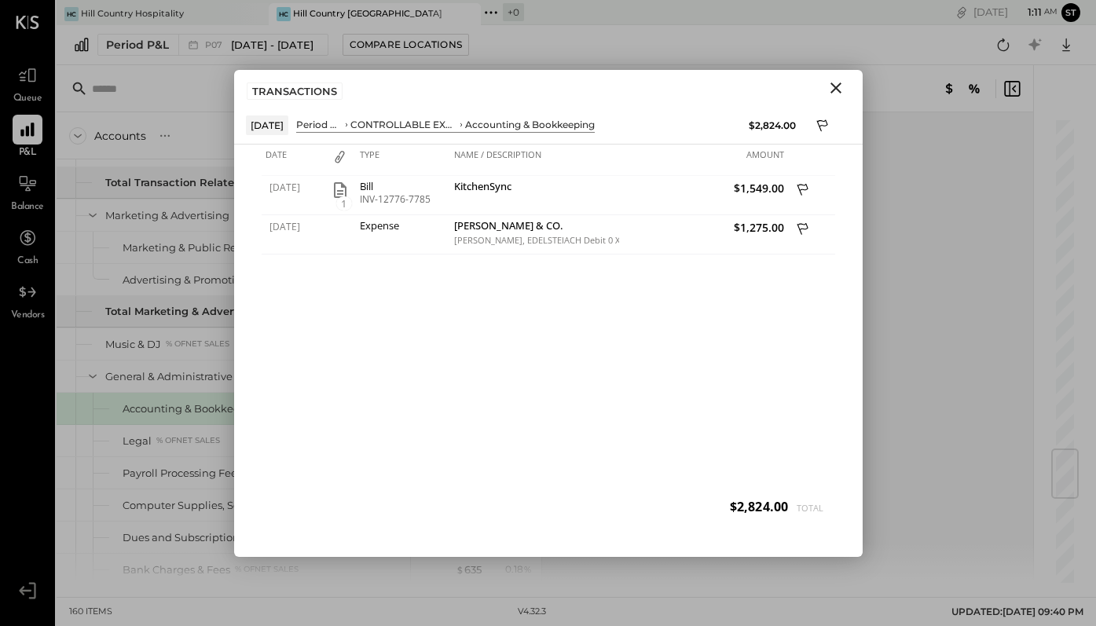
click at [837, 83] on icon "Close" at bounding box center [835, 88] width 19 height 19
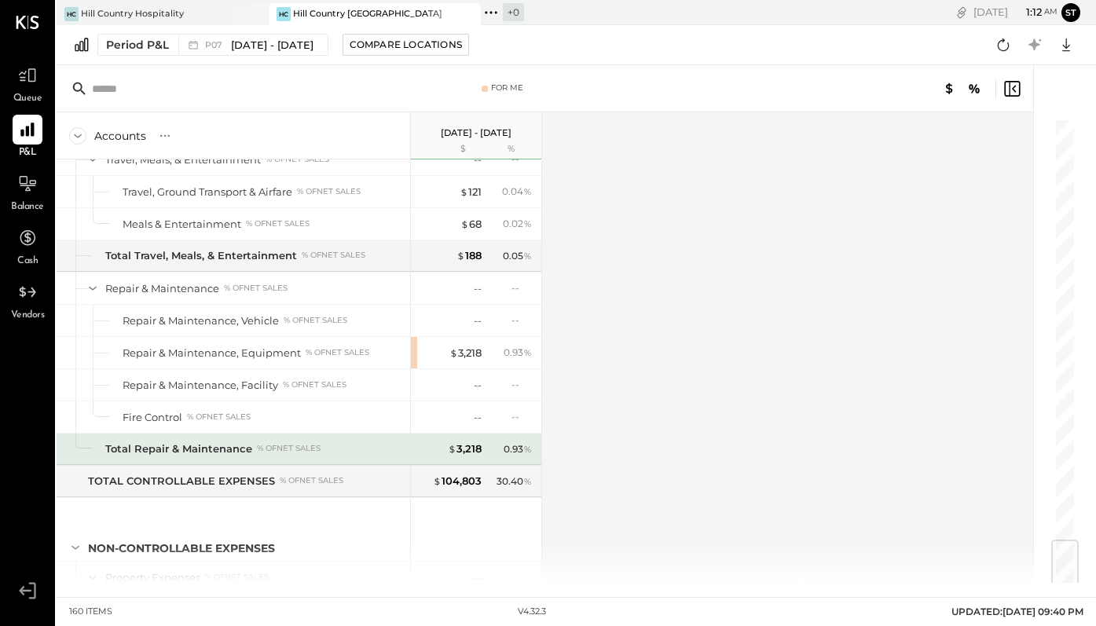
scroll to position [3555, 0]
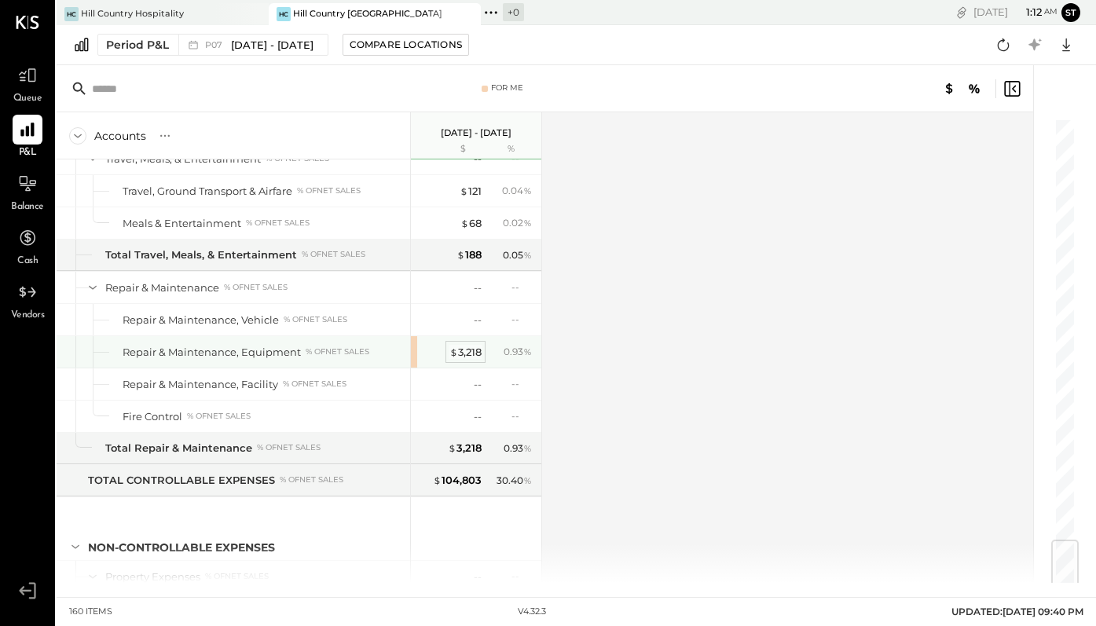
click at [463, 355] on div "$ 3,218" at bounding box center [465, 352] width 32 height 15
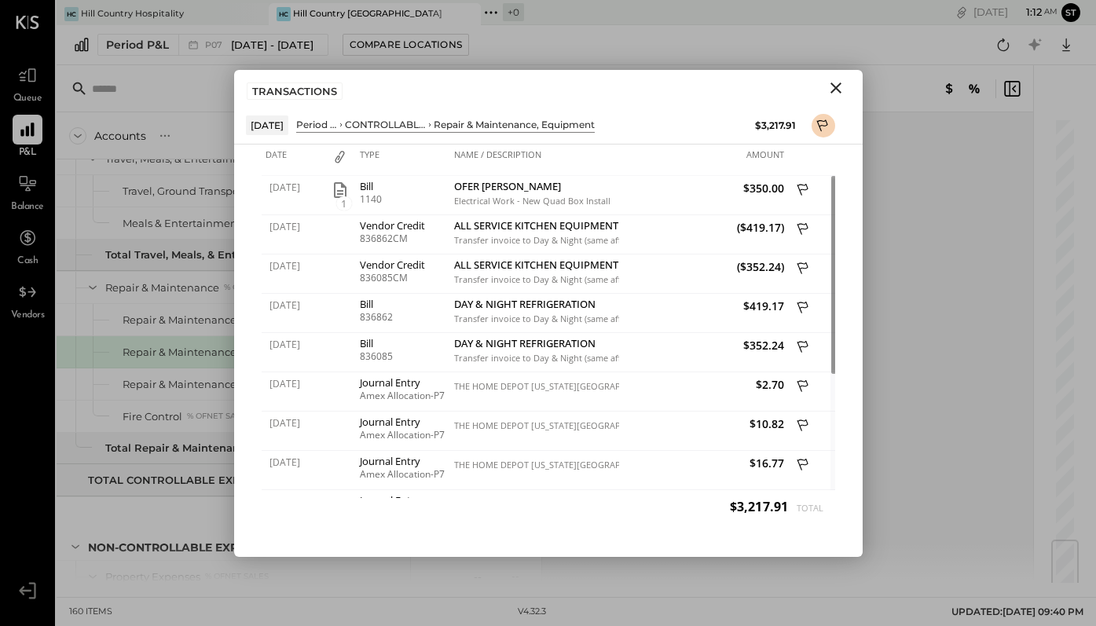
click at [835, 85] on icon "Close" at bounding box center [835, 88] width 19 height 19
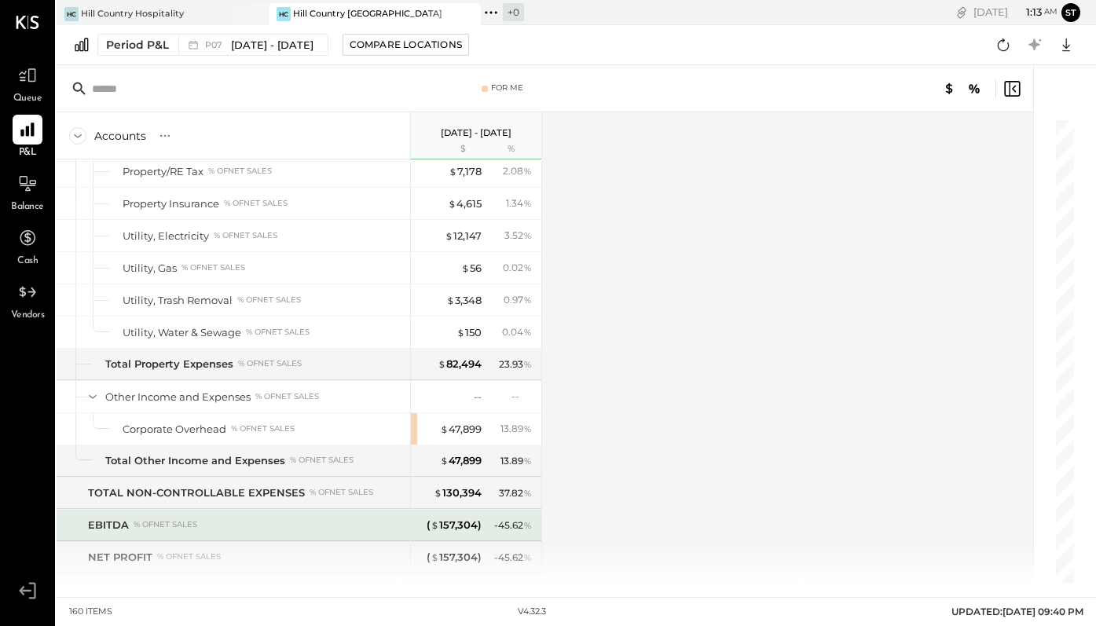
scroll to position [4054, 0]
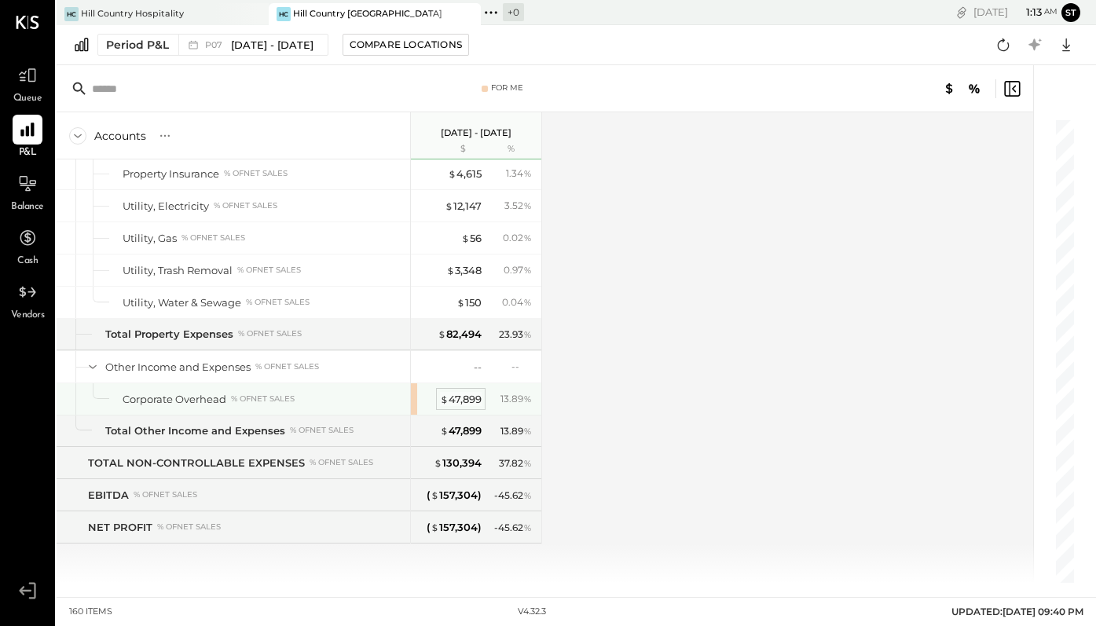
click at [474, 394] on div "$ 47,899" at bounding box center [461, 399] width 42 height 15
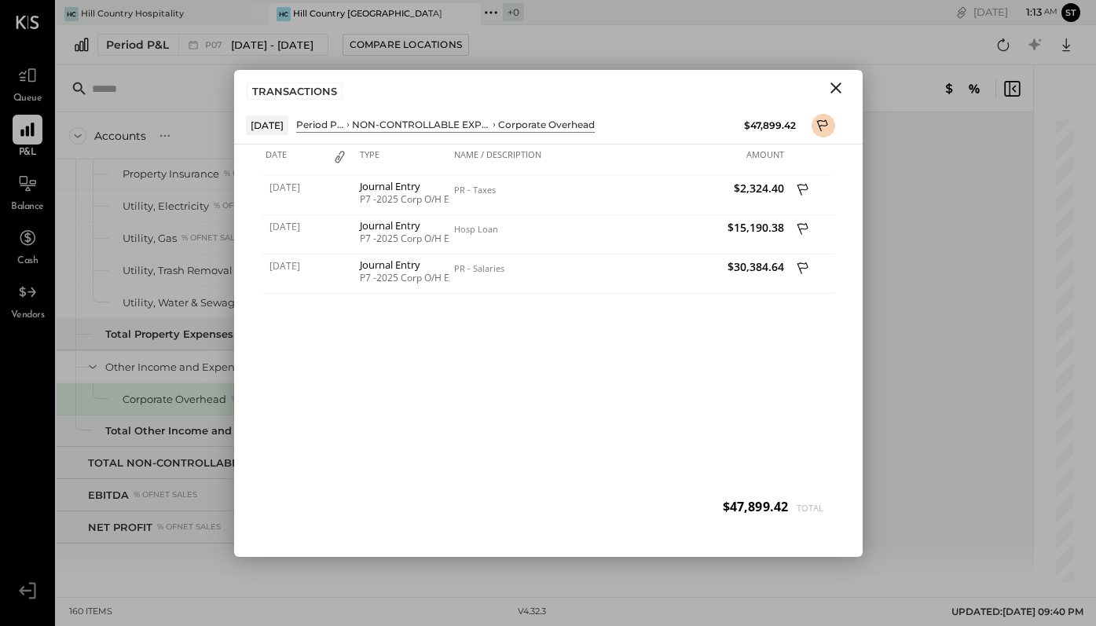
click at [831, 82] on icon "Close" at bounding box center [835, 87] width 11 height 11
